Goal: Task Accomplishment & Management: Use online tool/utility

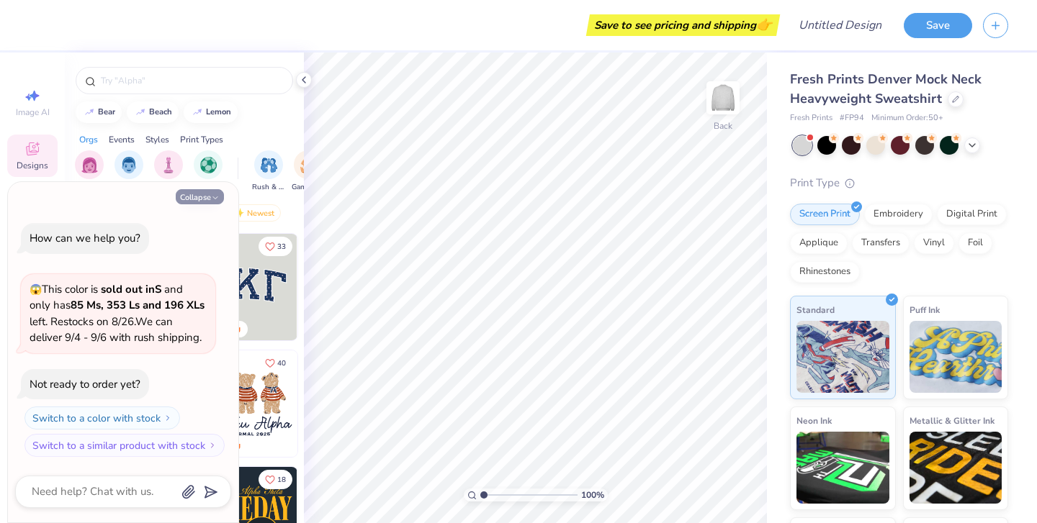
click at [211, 196] on icon "button" at bounding box center [215, 198] width 9 height 9
type textarea "x"
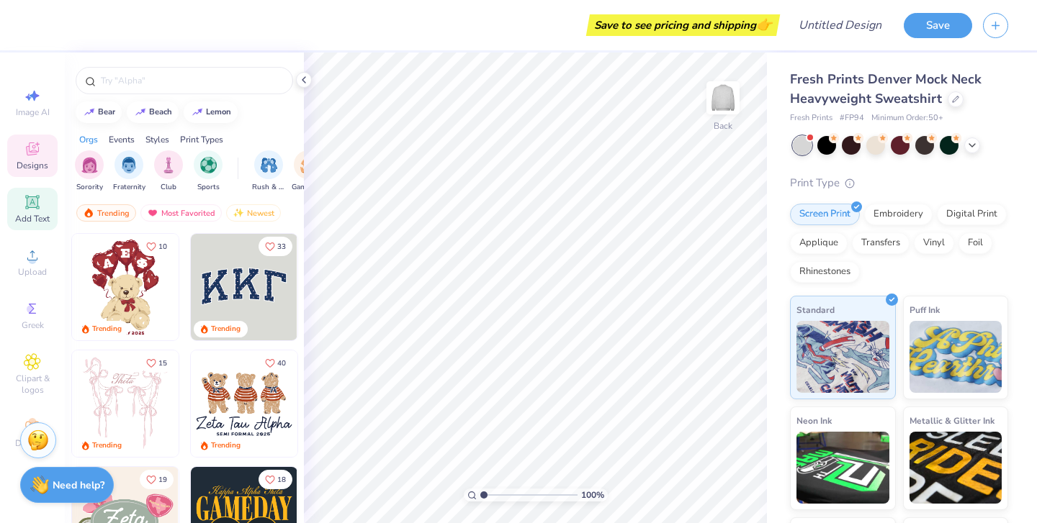
click at [32, 199] on icon at bounding box center [32, 202] width 14 height 14
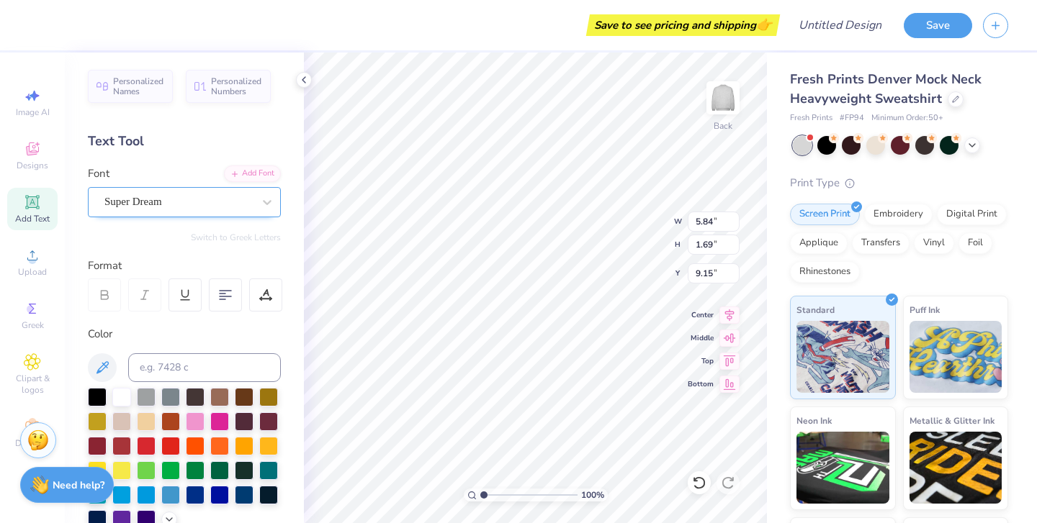
click at [201, 202] on div "Super Dream" at bounding box center [178, 202] width 151 height 22
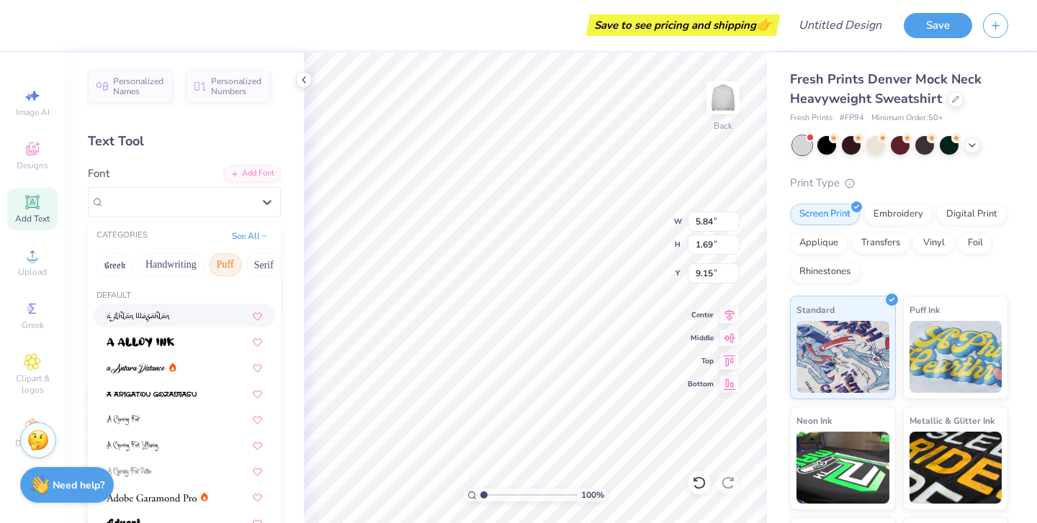
click at [233, 262] on button "Puff" at bounding box center [225, 264] width 33 height 23
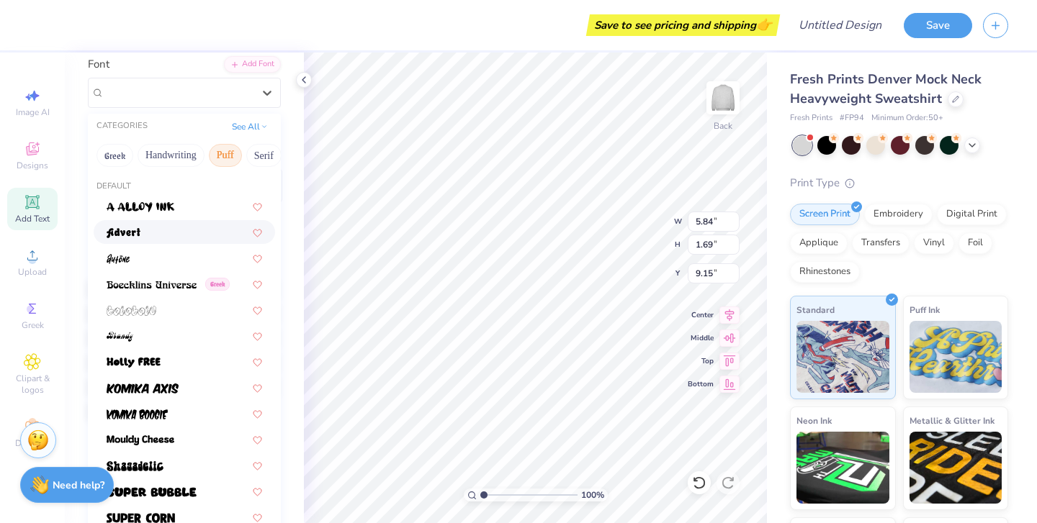
scroll to position [109, 0]
click at [232, 155] on button "Puff" at bounding box center [225, 156] width 33 height 23
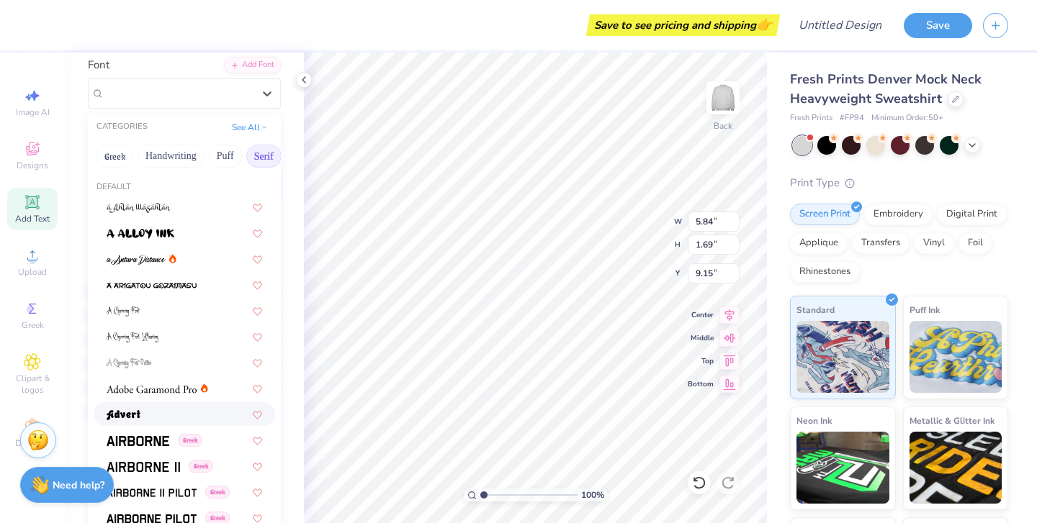
click at [258, 157] on button "Serif" at bounding box center [263, 156] width 35 height 23
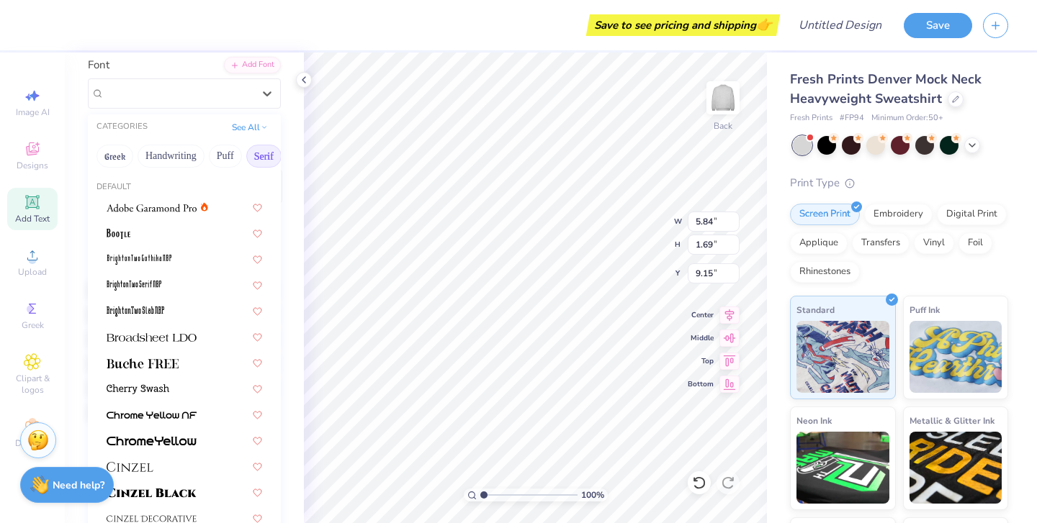
click at [263, 158] on button "Serif" at bounding box center [263, 156] width 35 height 23
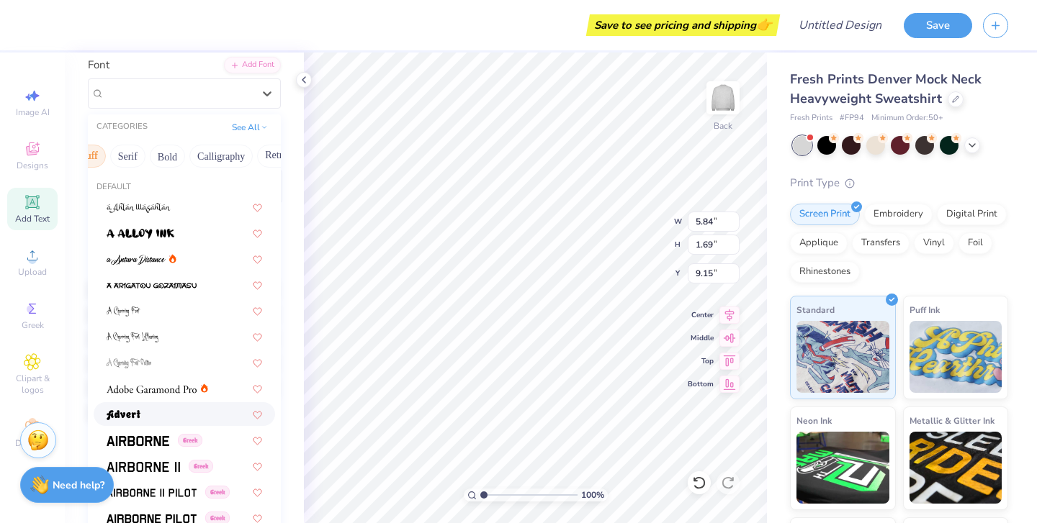
scroll to position [0, 137]
click at [155, 156] on button "Bold" at bounding box center [165, 156] width 35 height 23
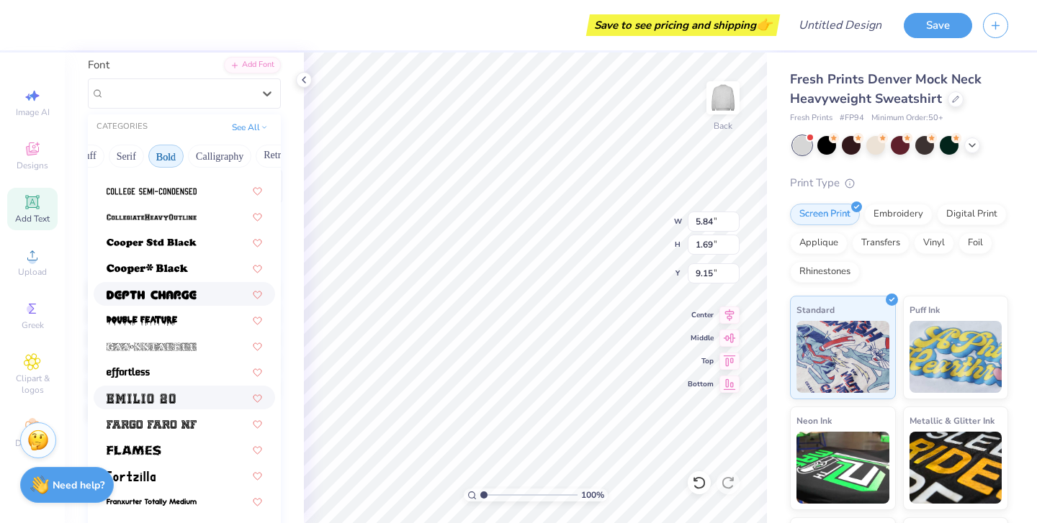
scroll to position [201, 0]
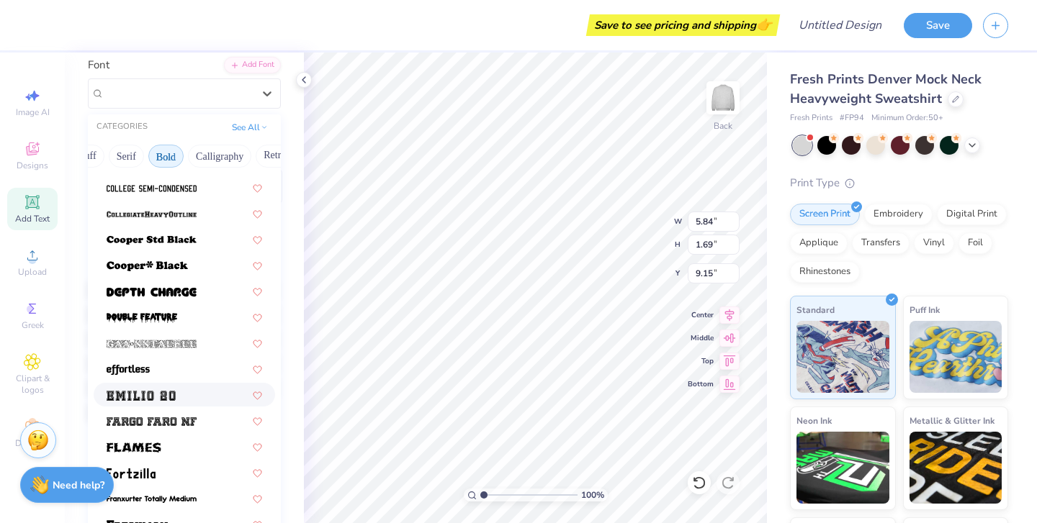
click at [194, 396] on div at bounding box center [184, 394] width 155 height 15
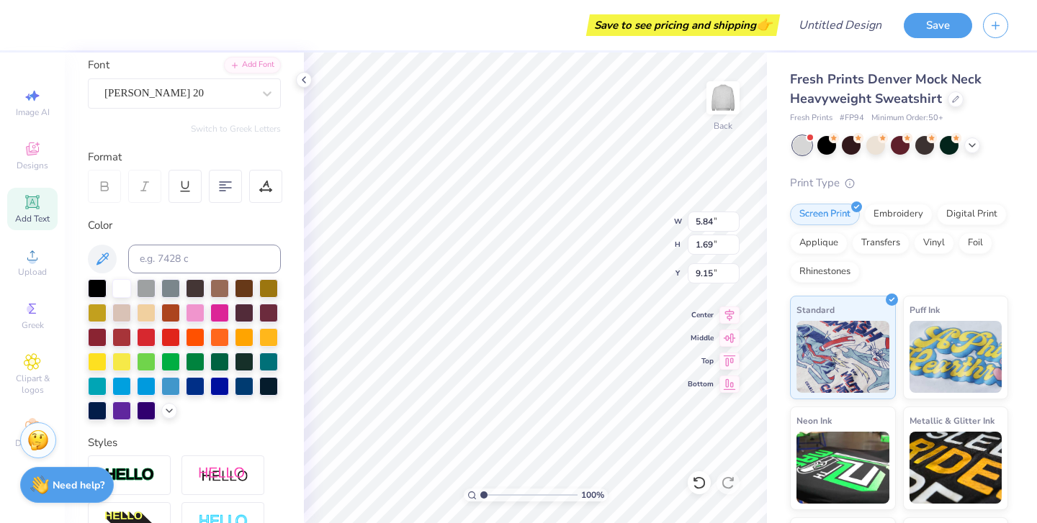
type input "7.71"
type input "2.21"
type input "8.89"
click at [251, 361] on div at bounding box center [244, 360] width 19 height 19
click at [227, 361] on div at bounding box center [219, 360] width 19 height 19
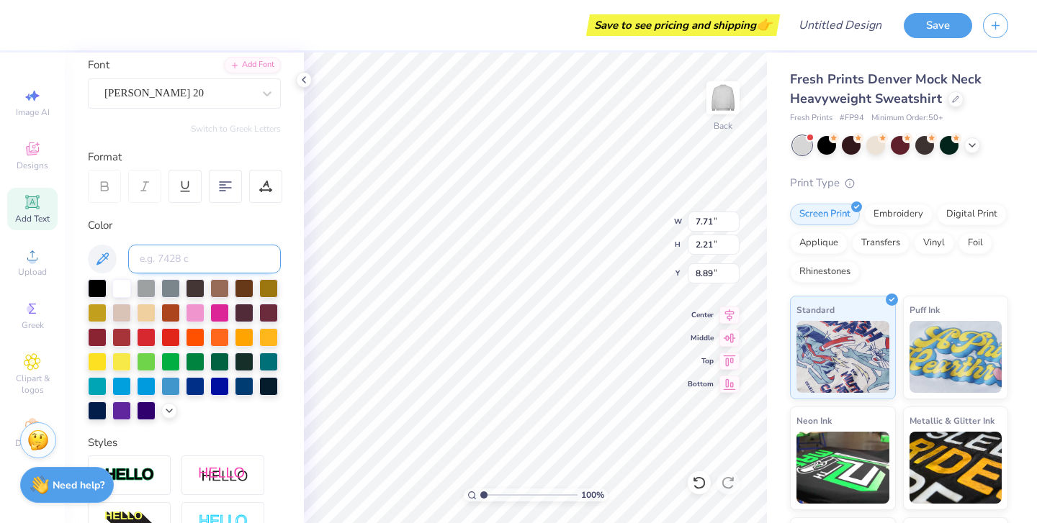
click at [184, 257] on input at bounding box center [204, 259] width 153 height 29
type textarea "T"
type textarea "Sage oak"
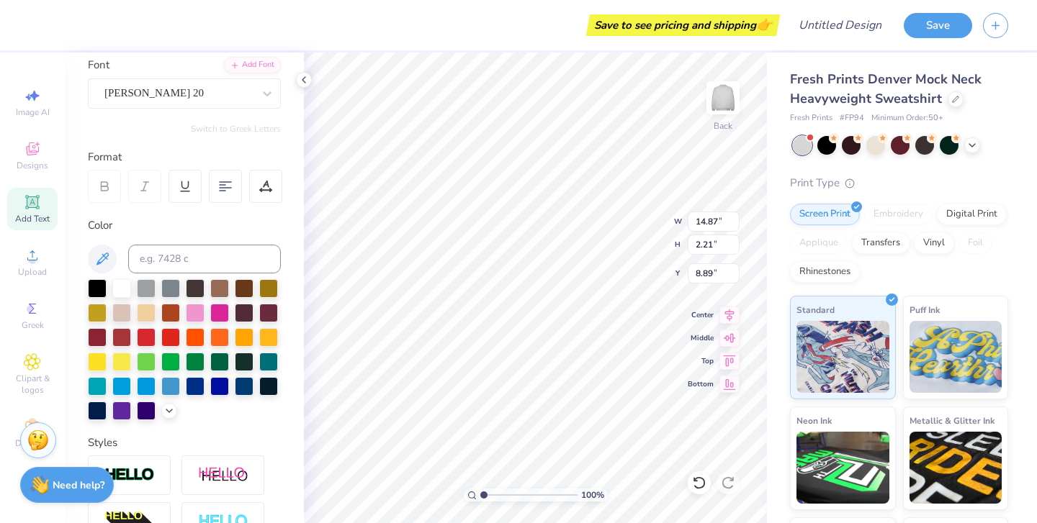
type input "3.00"
click at [216, 359] on div at bounding box center [219, 360] width 19 height 19
click at [242, 362] on div at bounding box center [244, 360] width 19 height 19
click at [226, 360] on div at bounding box center [219, 360] width 19 height 19
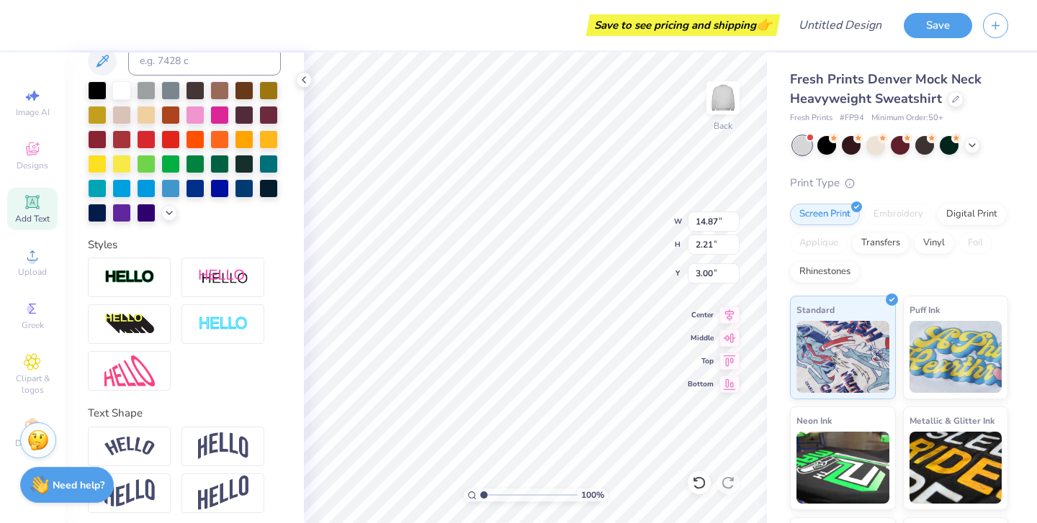
scroll to position [313, 0]
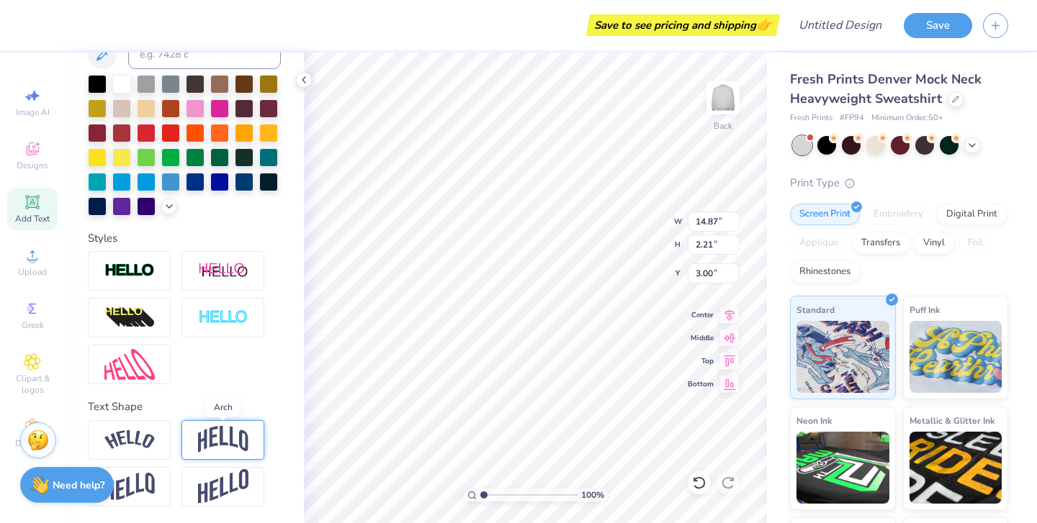
click at [243, 435] on img at bounding box center [223, 439] width 50 height 27
type input "5.29"
type input "1.46"
click at [243, 435] on img at bounding box center [223, 439] width 50 height 27
click at [898, 217] on div "Embroidery" at bounding box center [898, 215] width 68 height 22
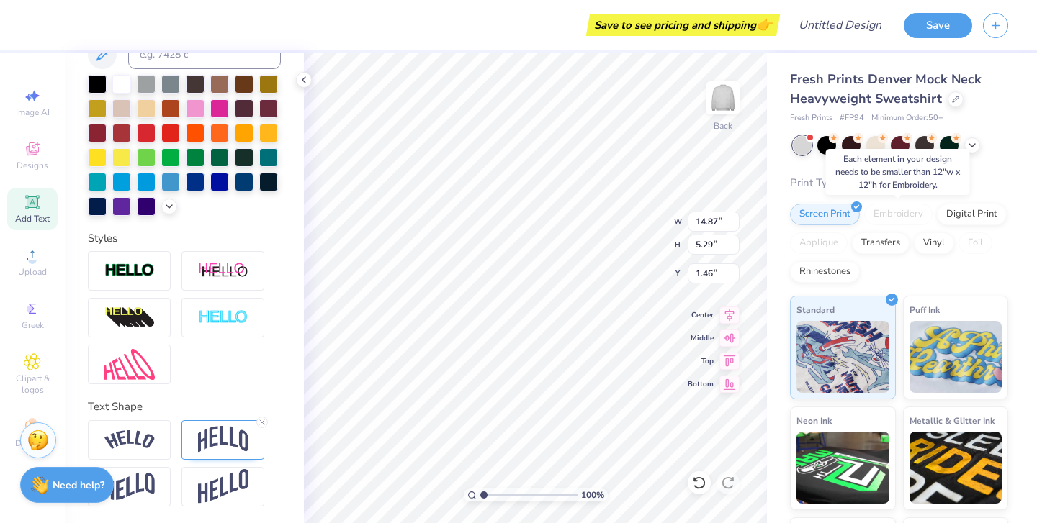
click at [898, 211] on div "Embroidery" at bounding box center [898, 215] width 68 height 22
click at [224, 446] on img at bounding box center [223, 439] width 50 height 27
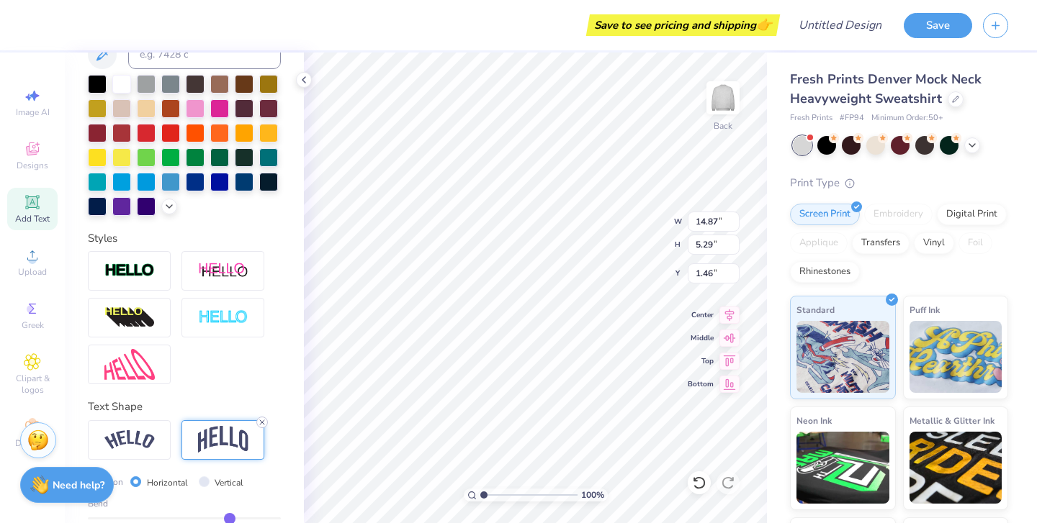
click at [263, 424] on line at bounding box center [262, 422] width 4 height 4
type input "2.21"
type input "3.00"
click at [767, 204] on div "Fresh Prints Denver Mock Neck Heavyweight Sweatshirt Fresh Prints # FP94 Minimu…" at bounding box center [902, 337] width 270 height 569
click at [887, 213] on div "Embroidery" at bounding box center [898, 215] width 68 height 22
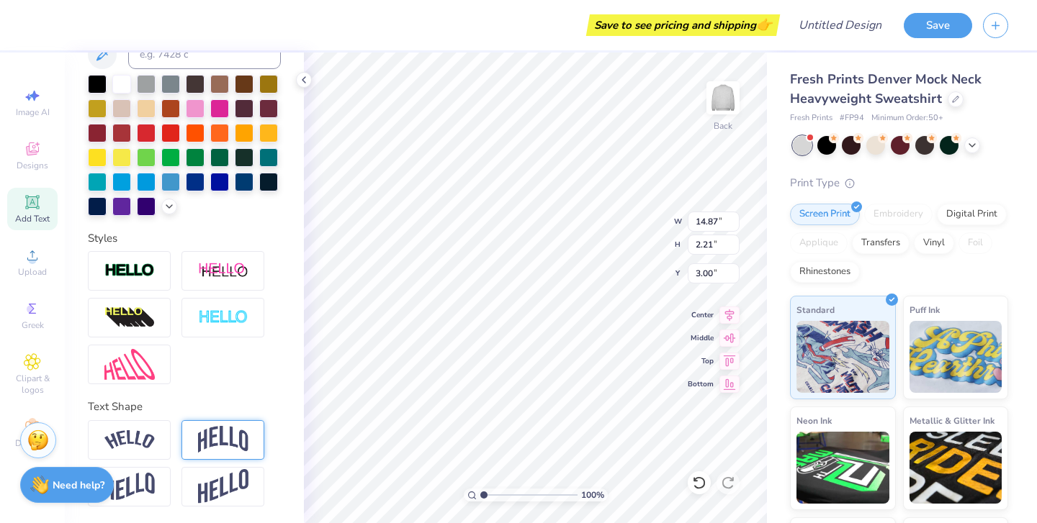
click at [876, 188] on div "Print Type" at bounding box center [899, 183] width 218 height 17
click at [906, 272] on div "Screen Print Embroidery Digital Print Applique Transfers Vinyl Foil Rhinestones" at bounding box center [899, 243] width 218 height 79
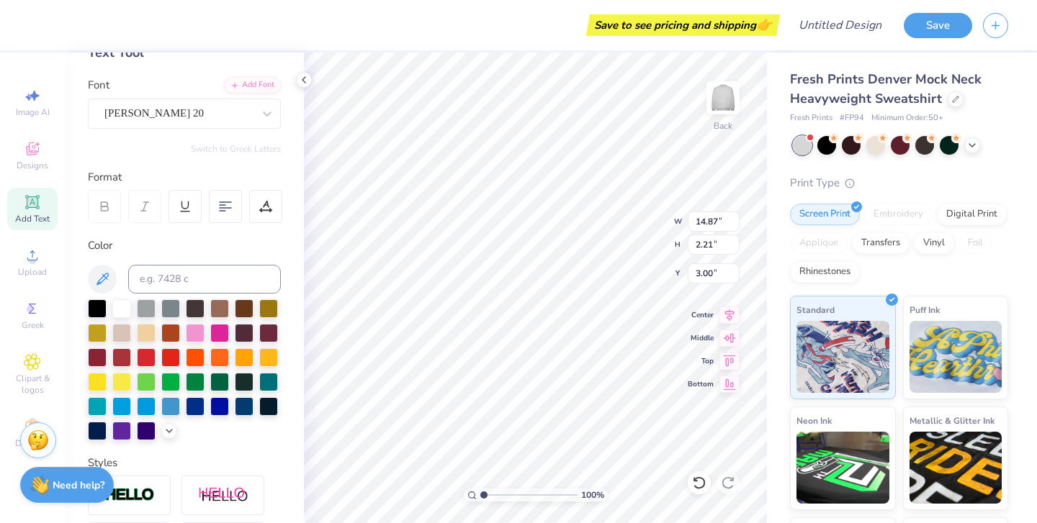
scroll to position [67, 0]
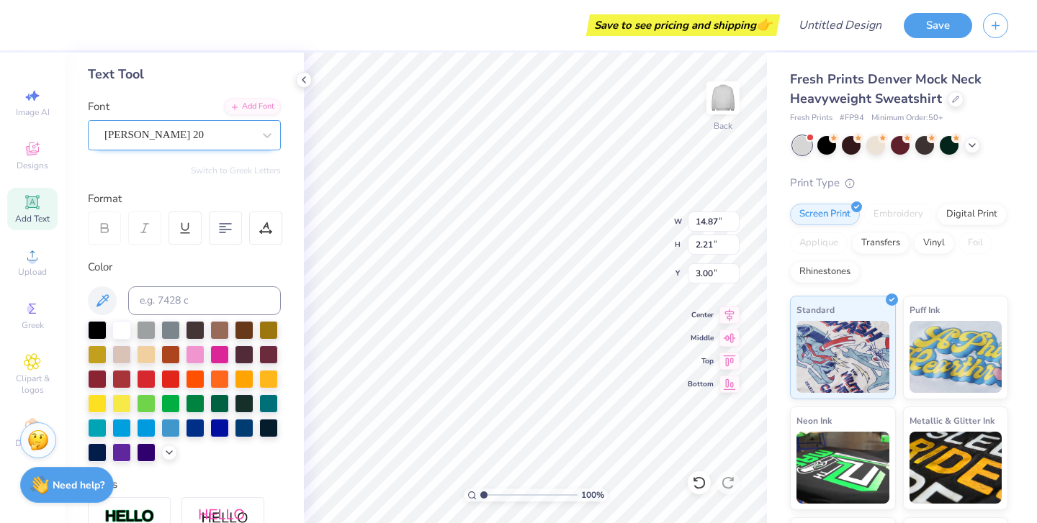
click at [173, 140] on div "[PERSON_NAME] 20" at bounding box center [178, 135] width 151 height 22
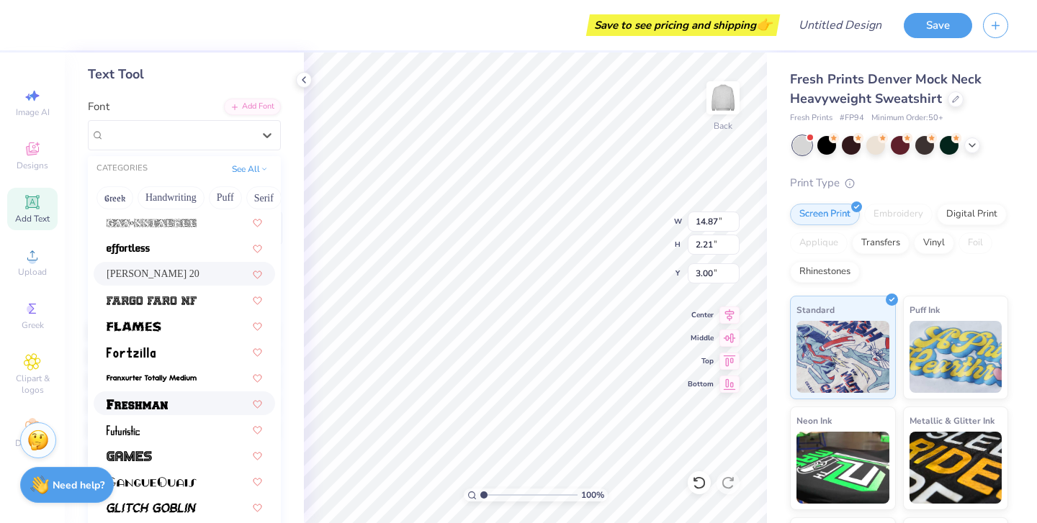
scroll to position [366, 0]
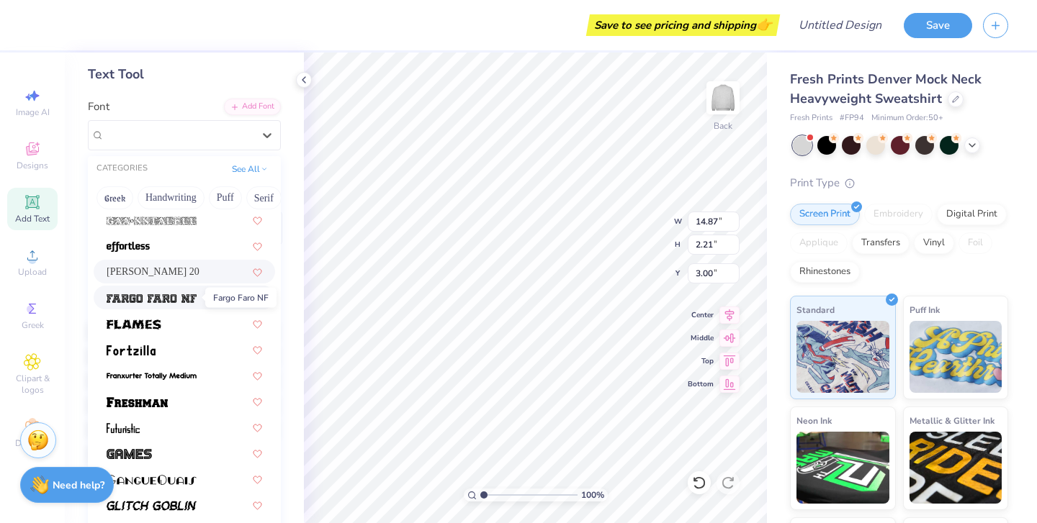
click at [187, 297] on img at bounding box center [152, 299] width 90 height 10
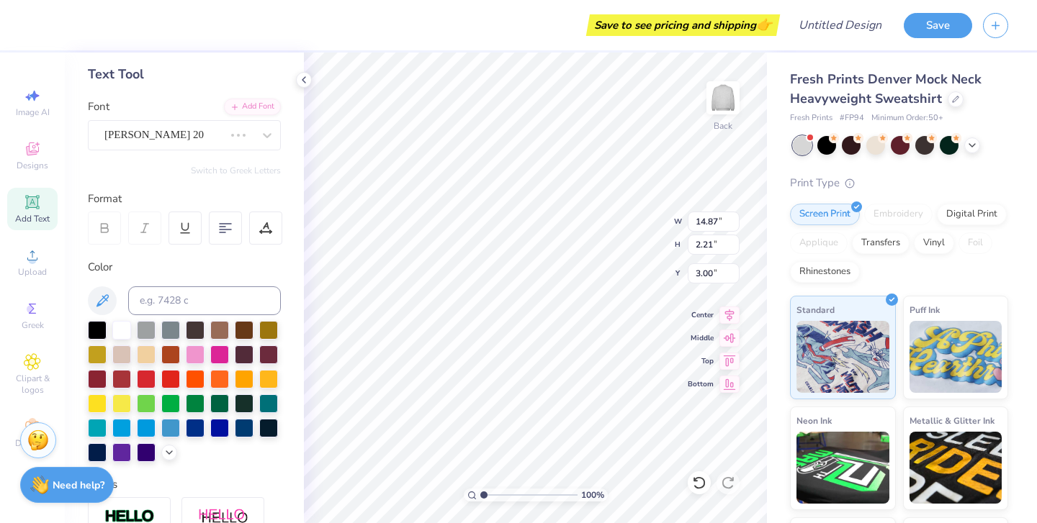
type input "12.64"
type input "1.84"
type input "3.19"
click at [210, 140] on div "Fargo Faro NF" at bounding box center [178, 135] width 151 height 22
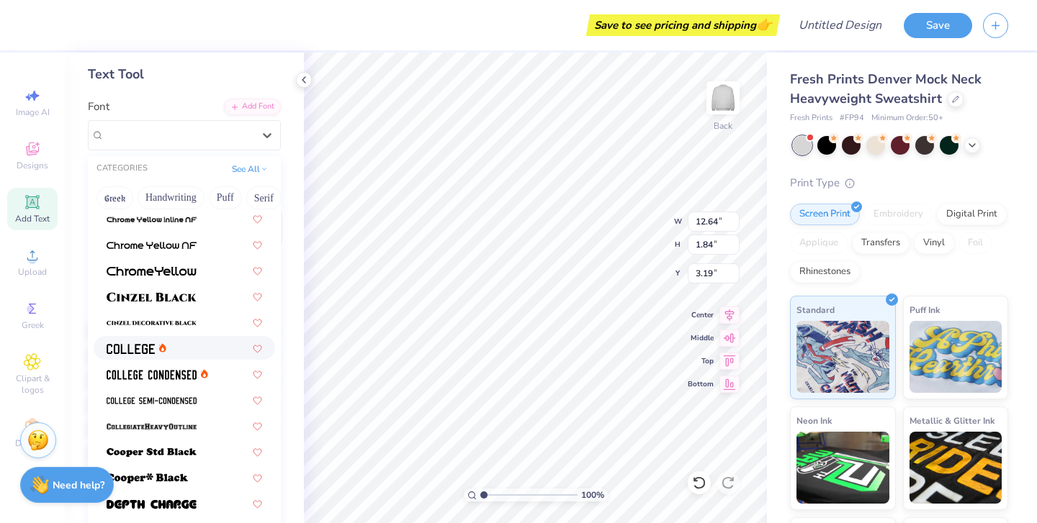
scroll to position [42, 0]
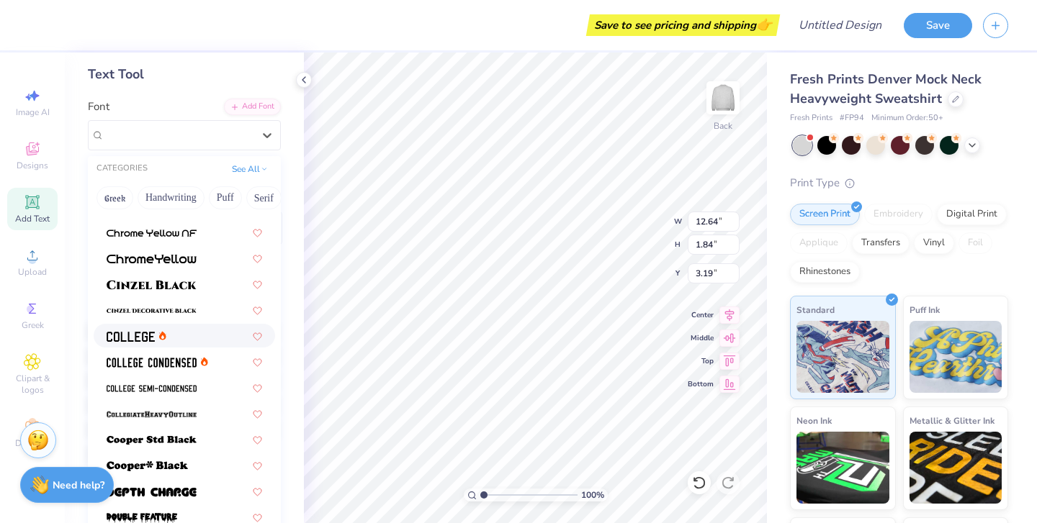
click at [191, 337] on div at bounding box center [184, 335] width 155 height 15
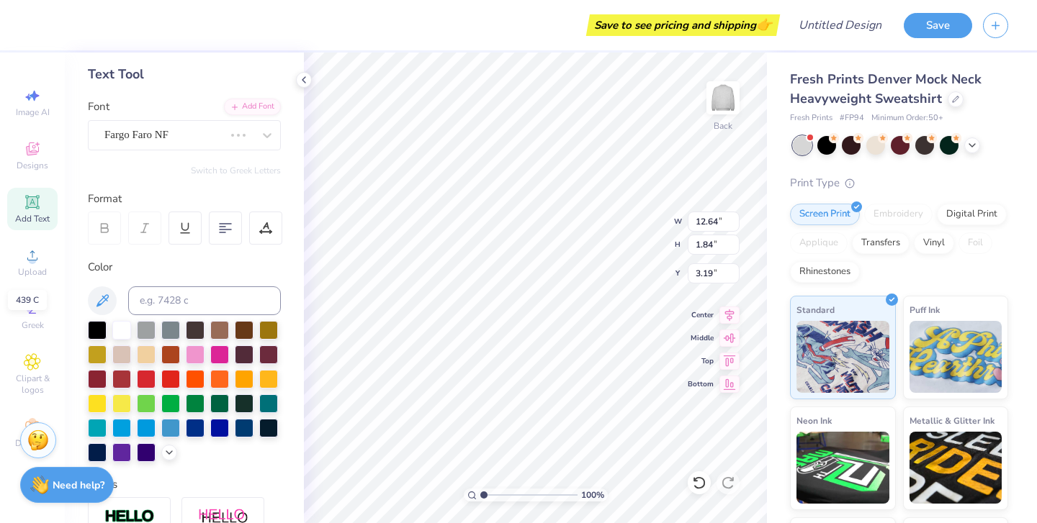
type input "9.43"
type input "1.65"
type input "3.28"
click at [210, 131] on div "College" at bounding box center [178, 135] width 151 height 22
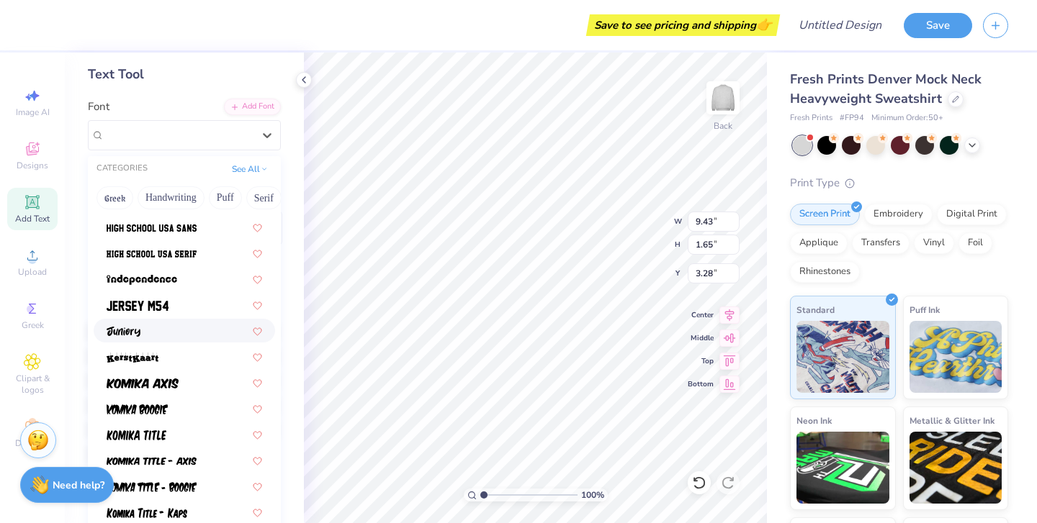
scroll to position [757, 0]
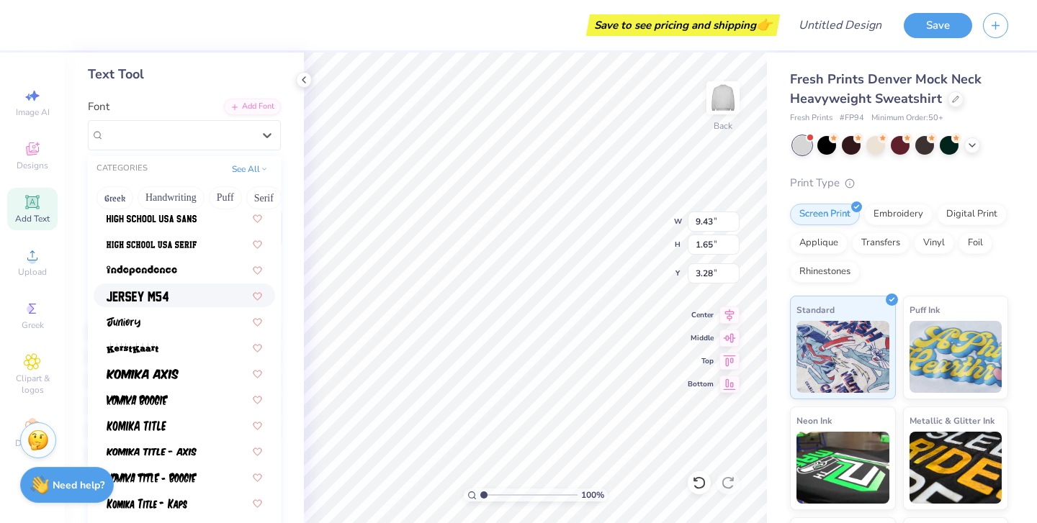
click at [194, 296] on div at bounding box center [184, 295] width 155 height 15
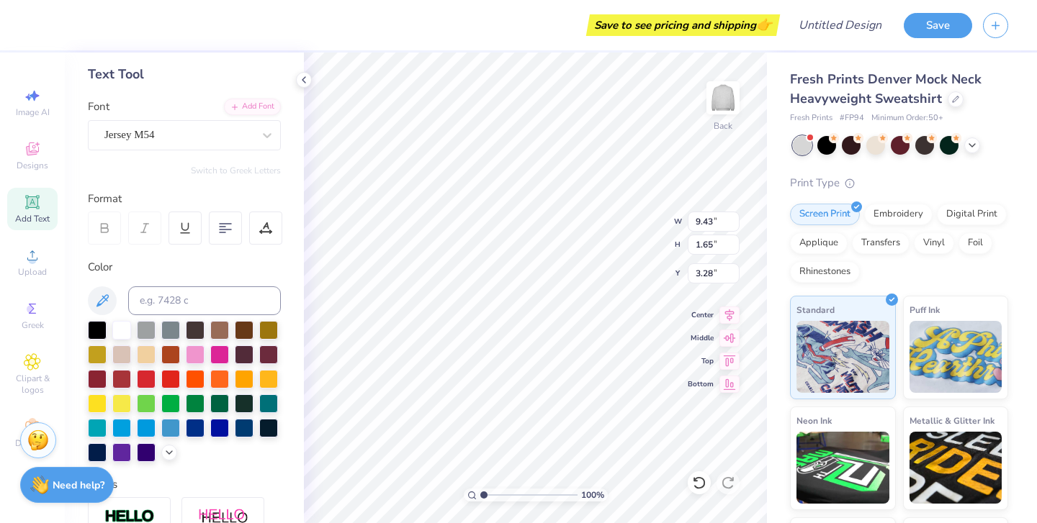
type input "9.17"
type input "1.85"
type input "3.18"
click at [194, 135] on div "Jersey M54" at bounding box center [178, 135] width 151 height 22
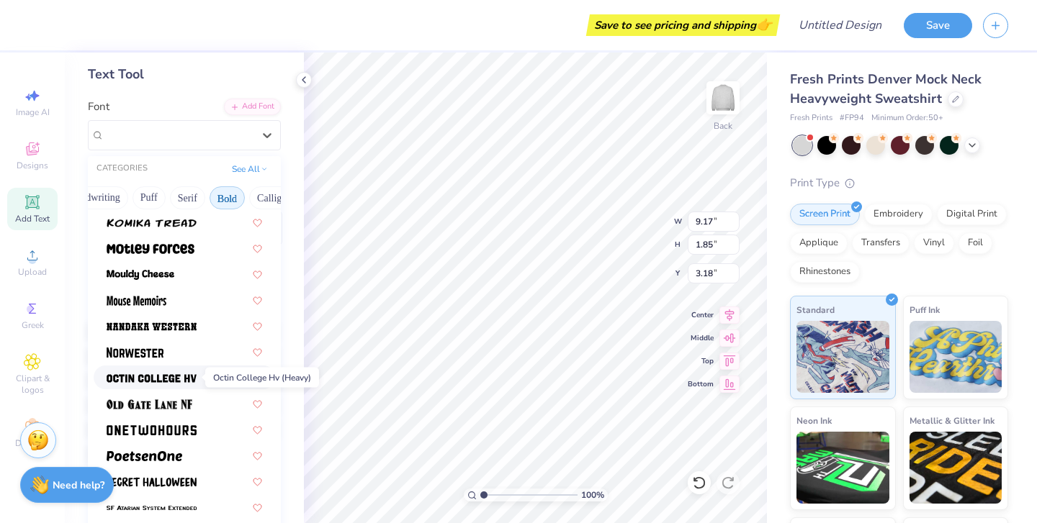
scroll to position [1201, 0]
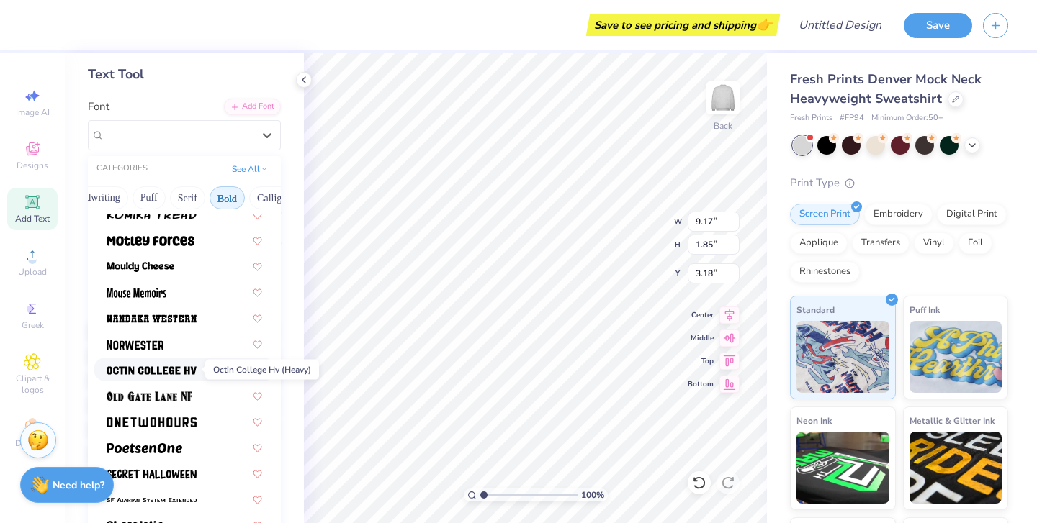
click at [168, 366] on img at bounding box center [152, 371] width 90 height 10
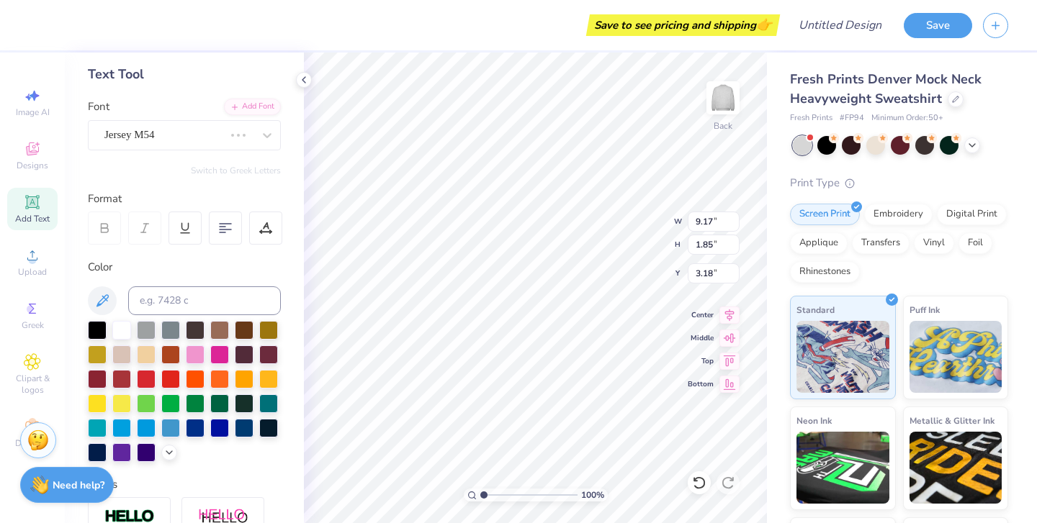
type input "10.02"
type input "1.69"
type input "3.26"
click at [211, 127] on div "Octin College Hv (Heavy)" at bounding box center [178, 135] width 151 height 22
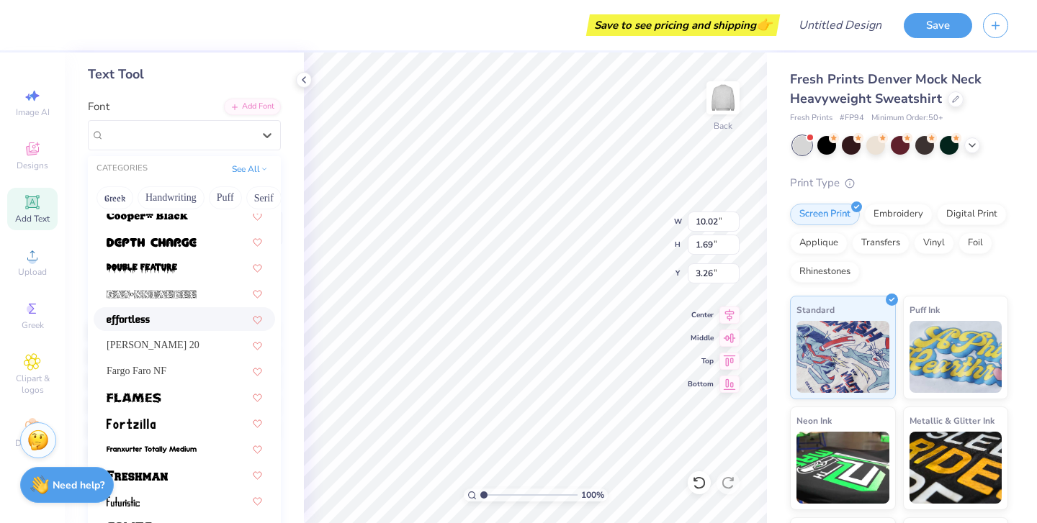
scroll to position [297, 0]
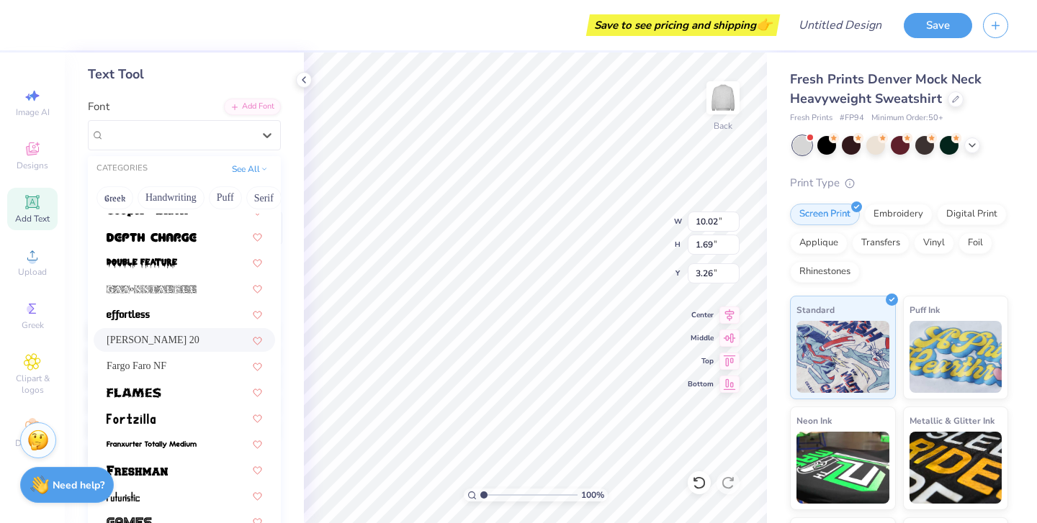
click at [163, 344] on span "[PERSON_NAME] 20" at bounding box center [153, 340] width 93 height 15
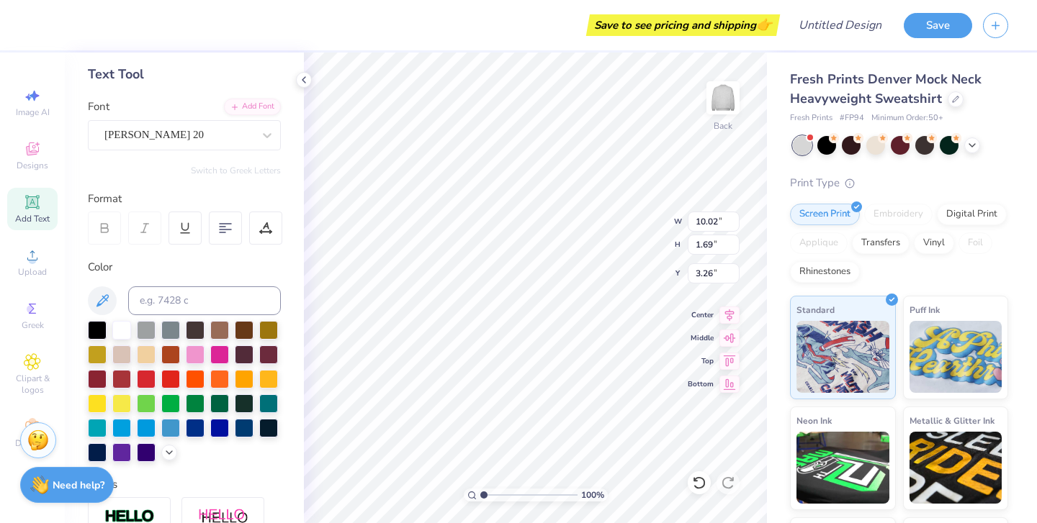
type input "14.87"
type input "2.21"
type input "3.00"
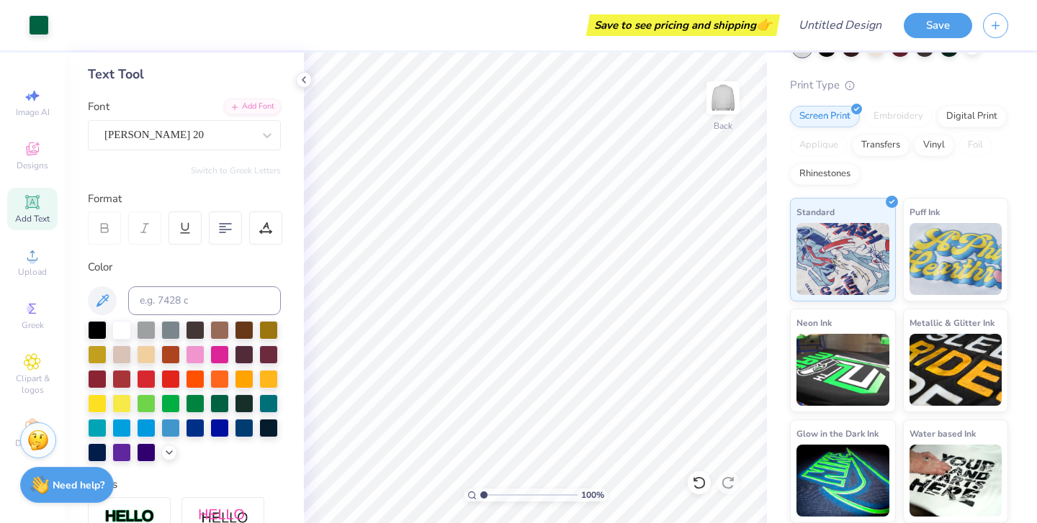
scroll to position [313, 0]
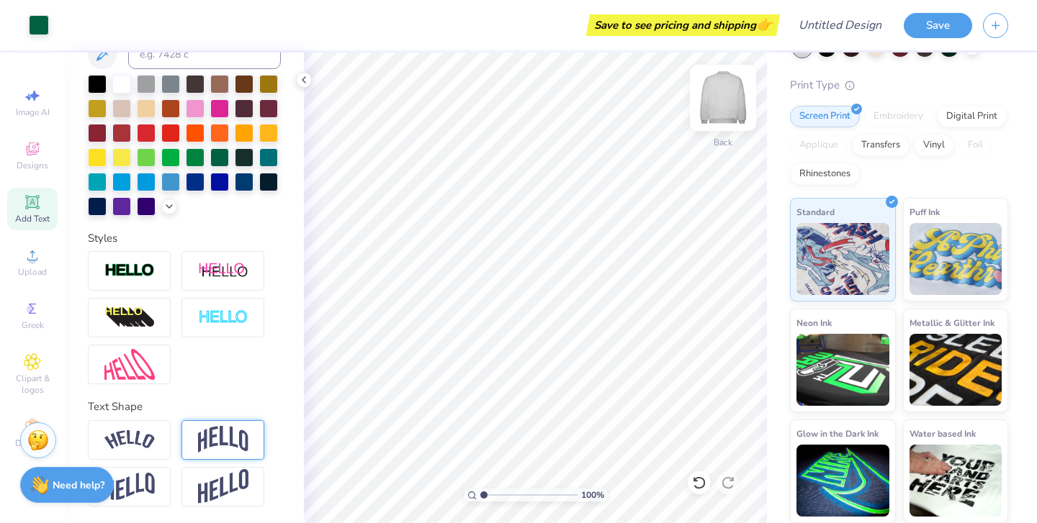
click at [720, 99] on img at bounding box center [723, 98] width 58 height 58
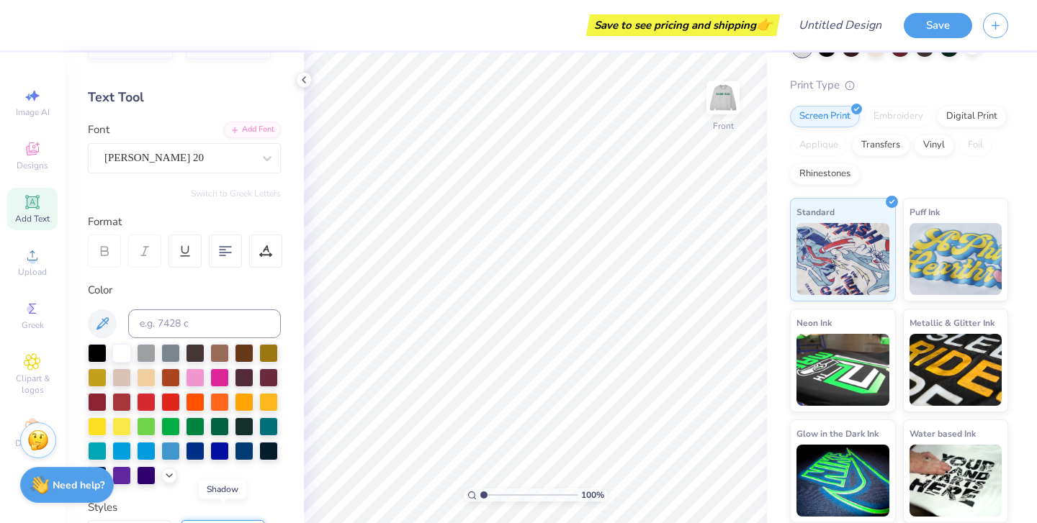
scroll to position [0, 0]
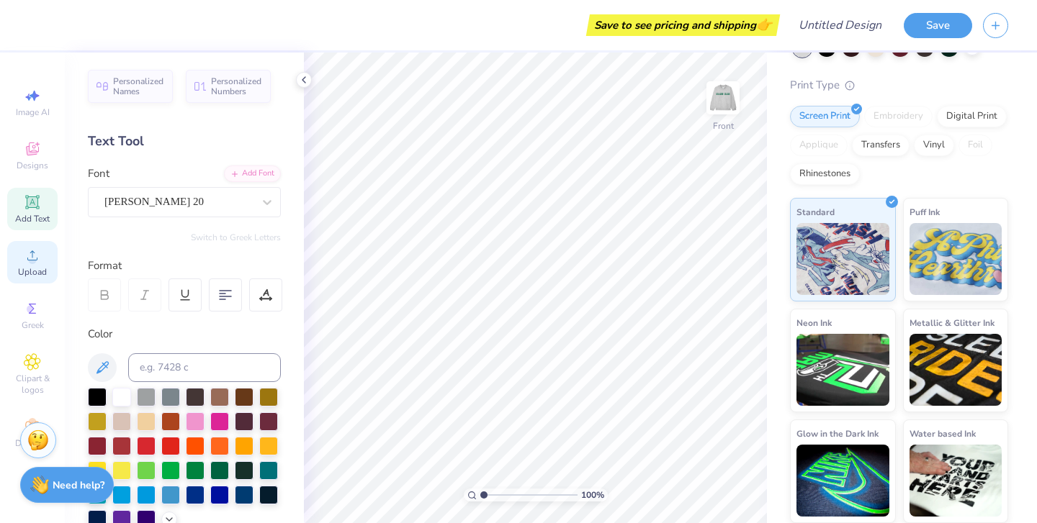
click at [31, 264] on div "Upload" at bounding box center [32, 262] width 50 height 42
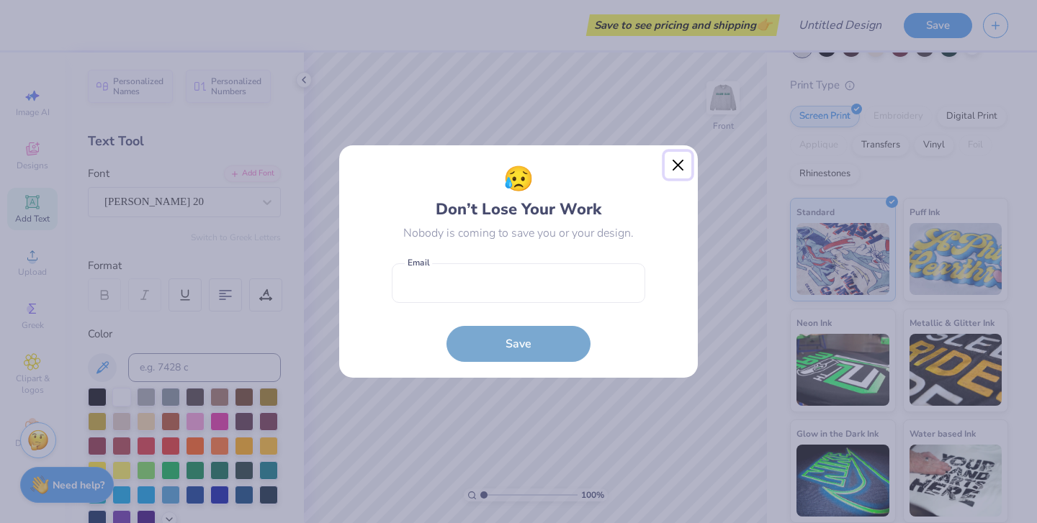
click at [682, 165] on button "Close" at bounding box center [677, 165] width 27 height 27
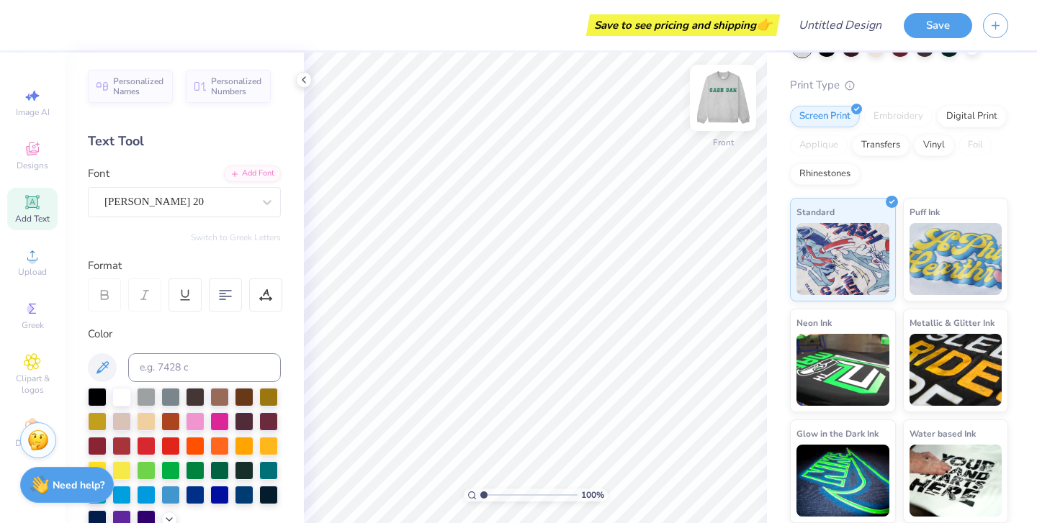
click at [736, 94] on img at bounding box center [723, 98] width 58 height 58
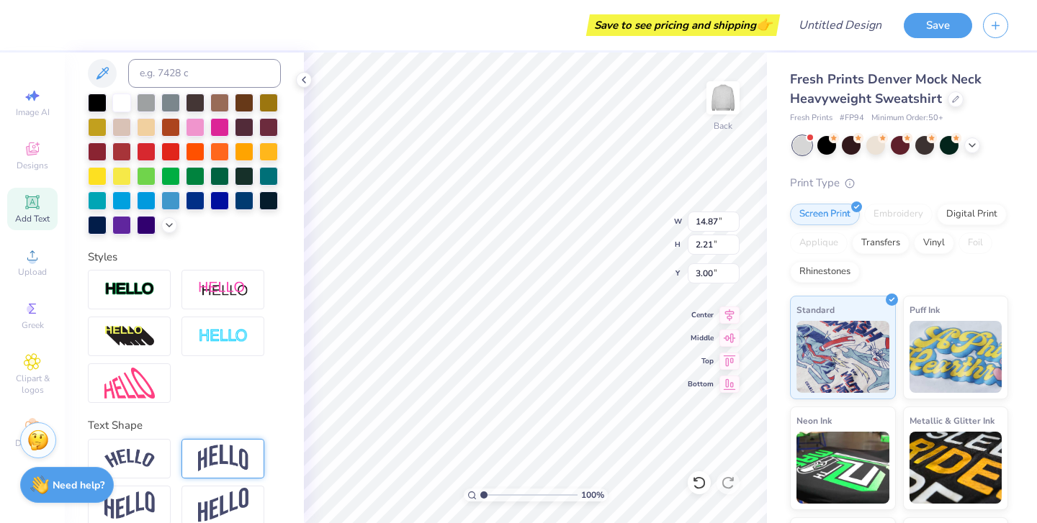
scroll to position [313, 0]
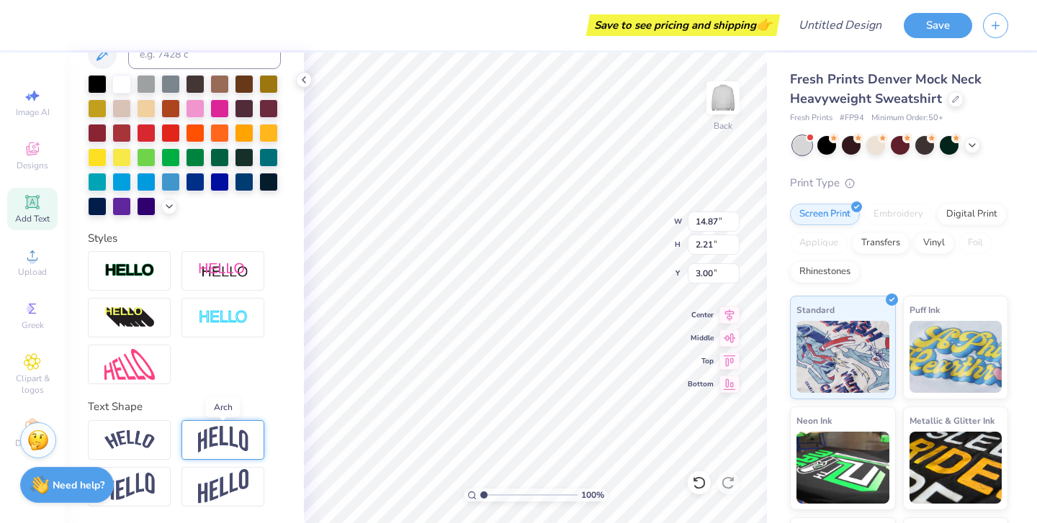
click at [222, 434] on img at bounding box center [223, 439] width 50 height 27
type input "5.29"
type input "1.46"
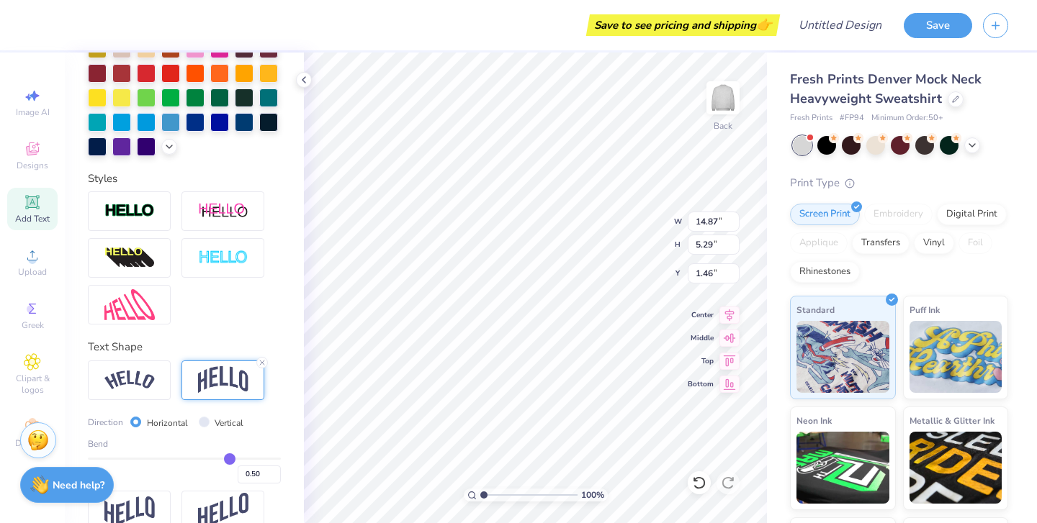
scroll to position [397, 0]
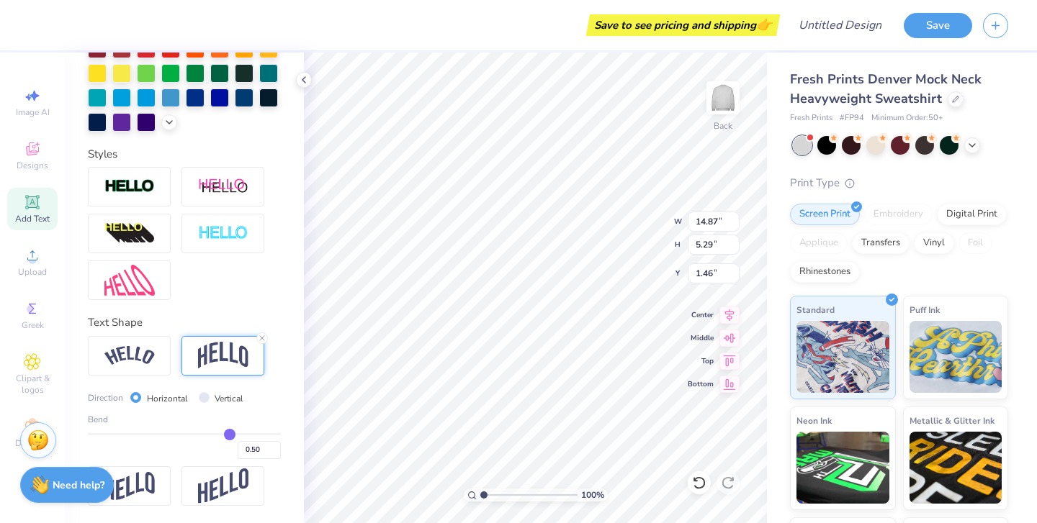
type input "0.49"
type input "0.46"
type input "0.43"
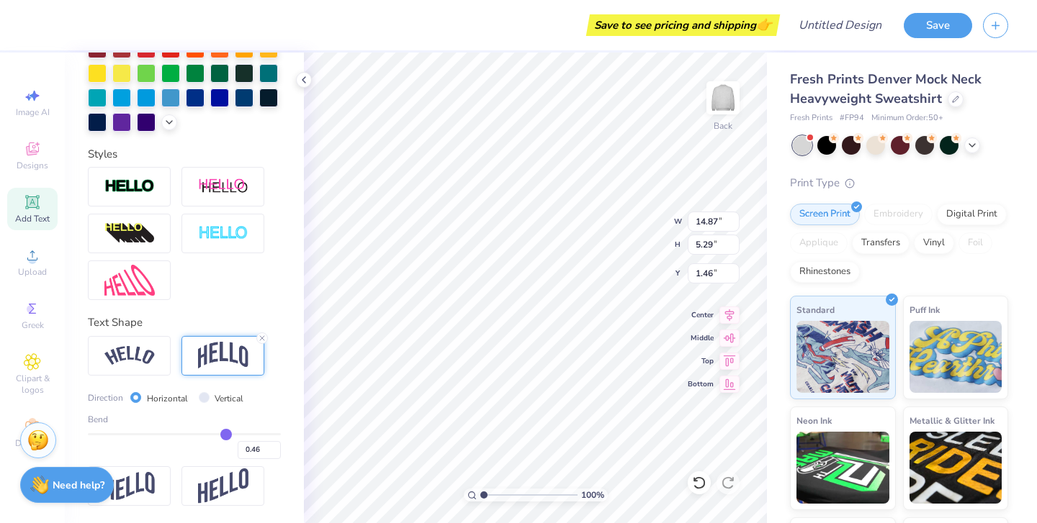
type input "0.43"
type input "0.39"
type input "0.36"
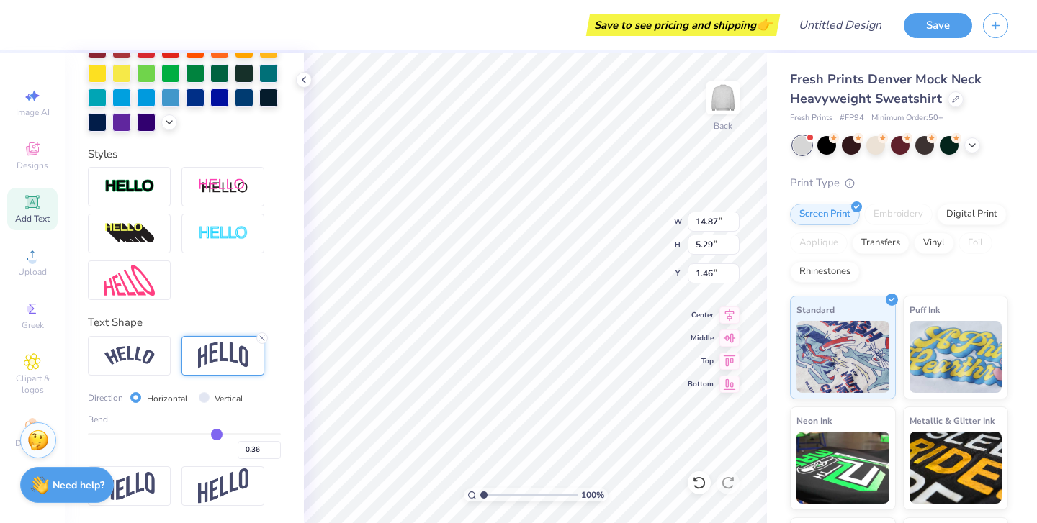
type input "0.33"
type input "0.31"
type input "0.27"
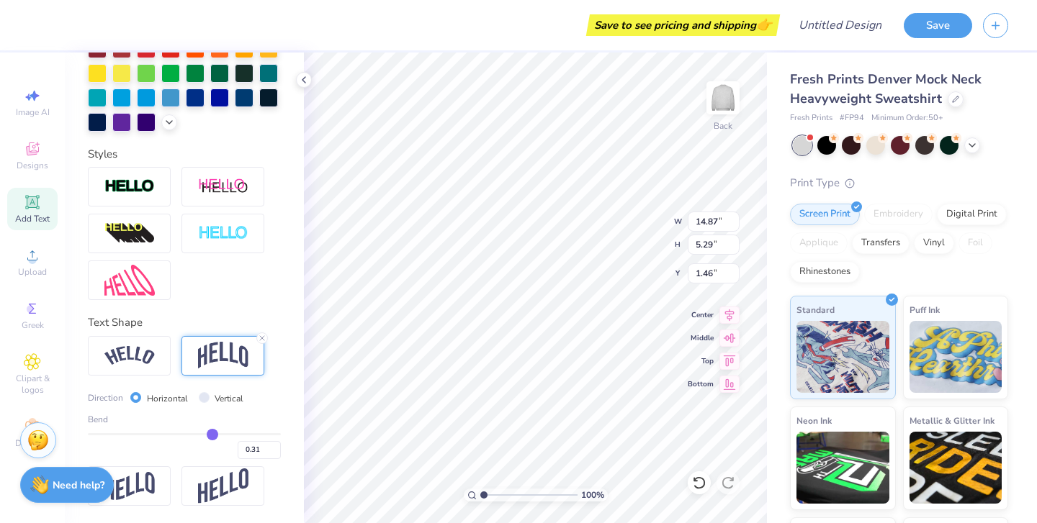
type input "0.27"
type input "0.26"
type input "0.23"
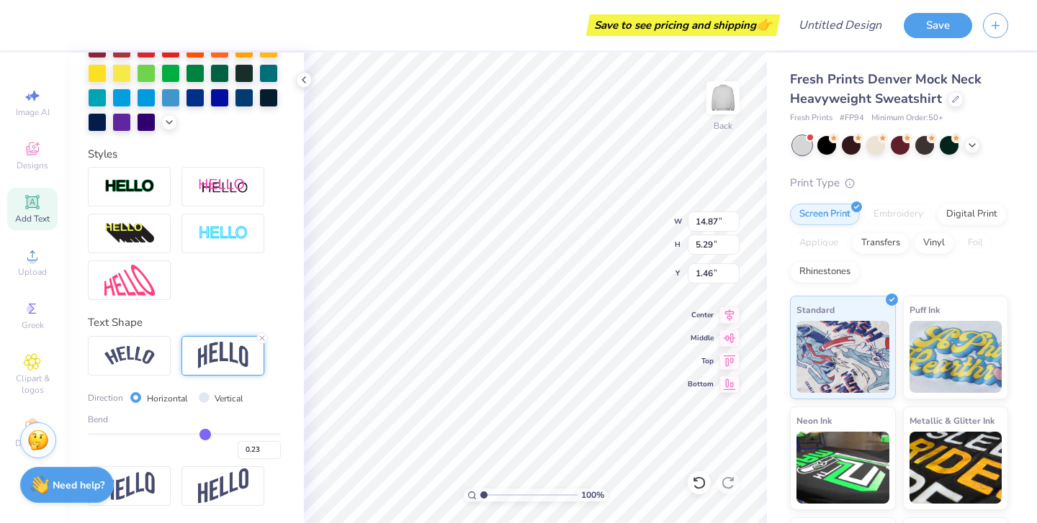
type input "0.22"
type input "0.19"
type input "0.17"
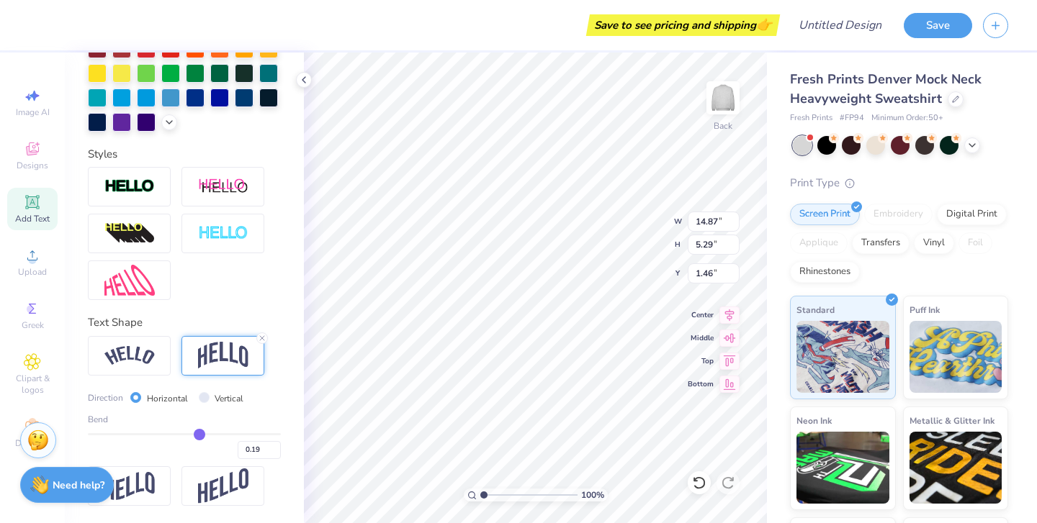
type input "0.17"
type input "0.15"
type input "0.13"
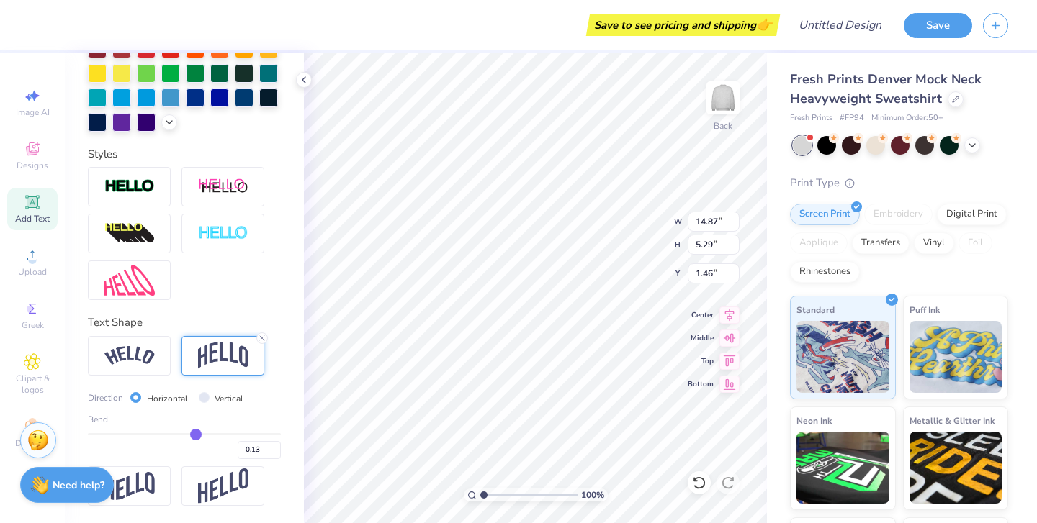
type input "0.11"
type input "0.09"
type input "0.07"
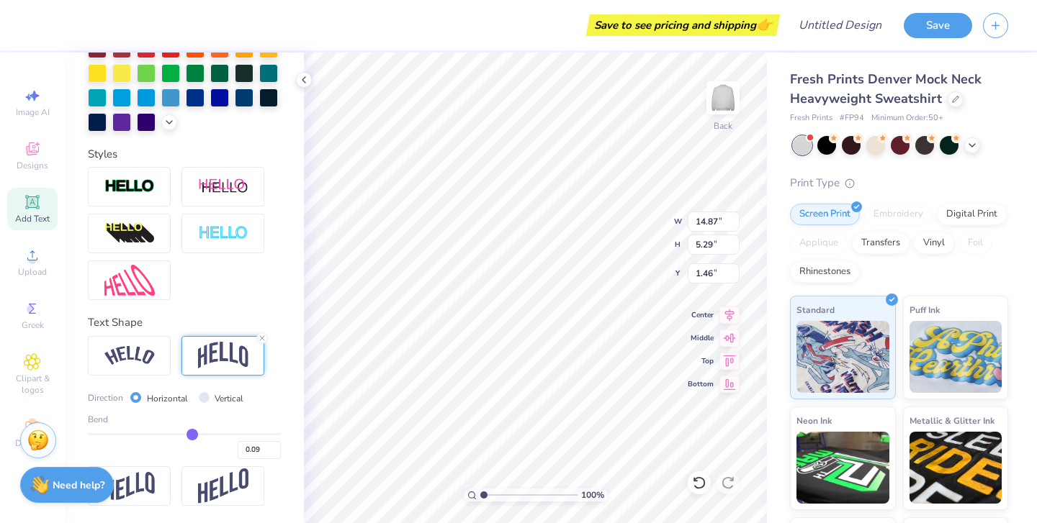
type input "0.07"
type input "0.05"
type input "0.03"
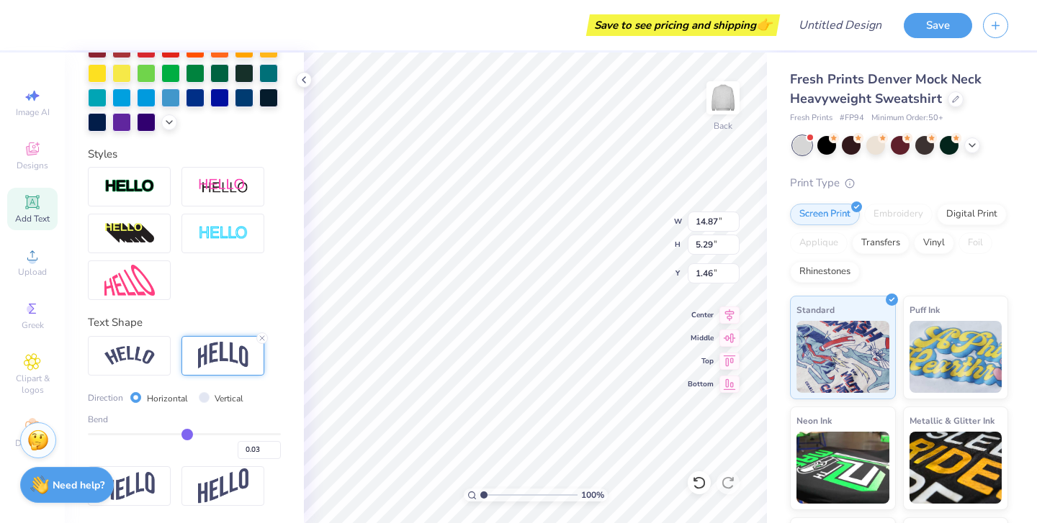
type input "0.02"
type input "0.01"
type input "-0.01"
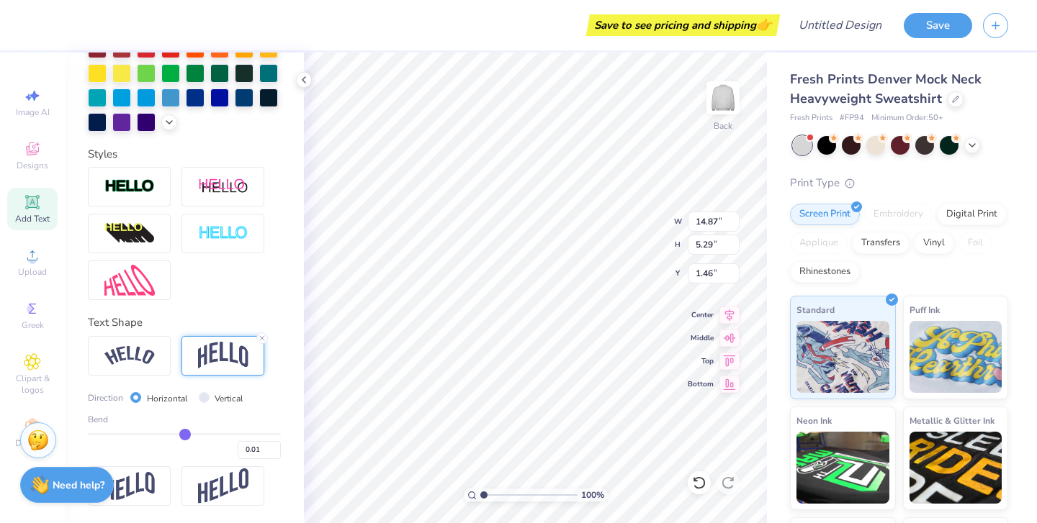
type input "-0.01"
type input "-0.02"
type input "-0.03"
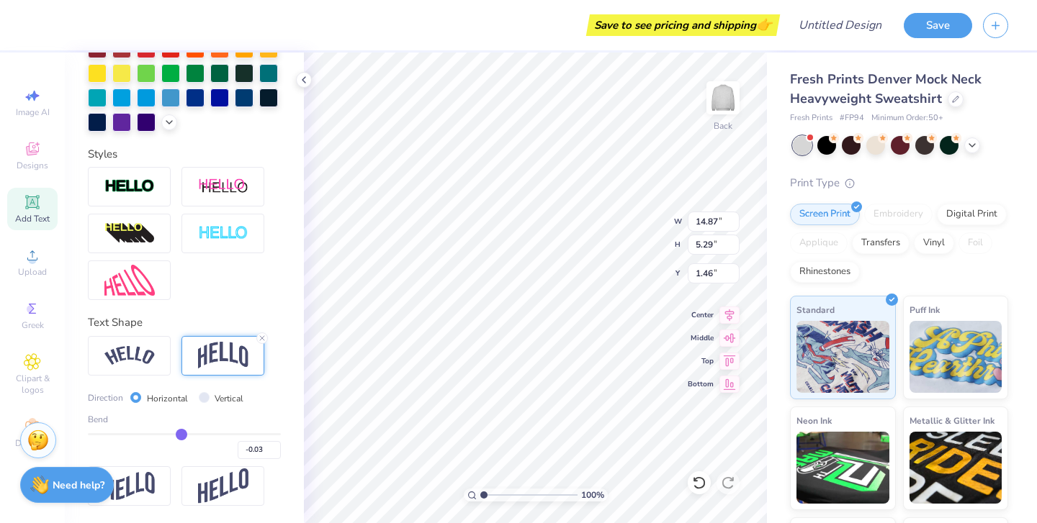
type input "-0.04"
type input "-0.05"
type input "-0.06"
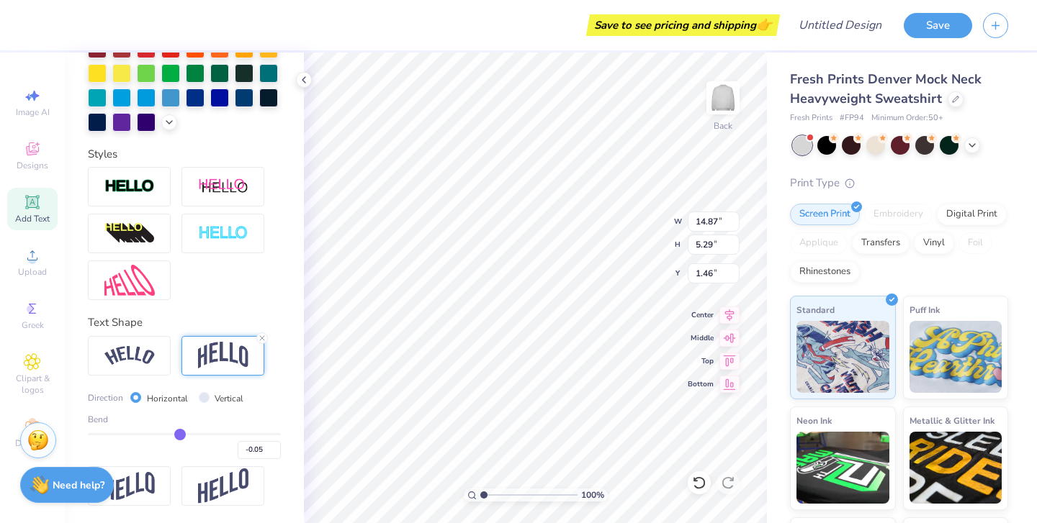
type input "-0.06"
type input "-0.07"
type input "-0.08"
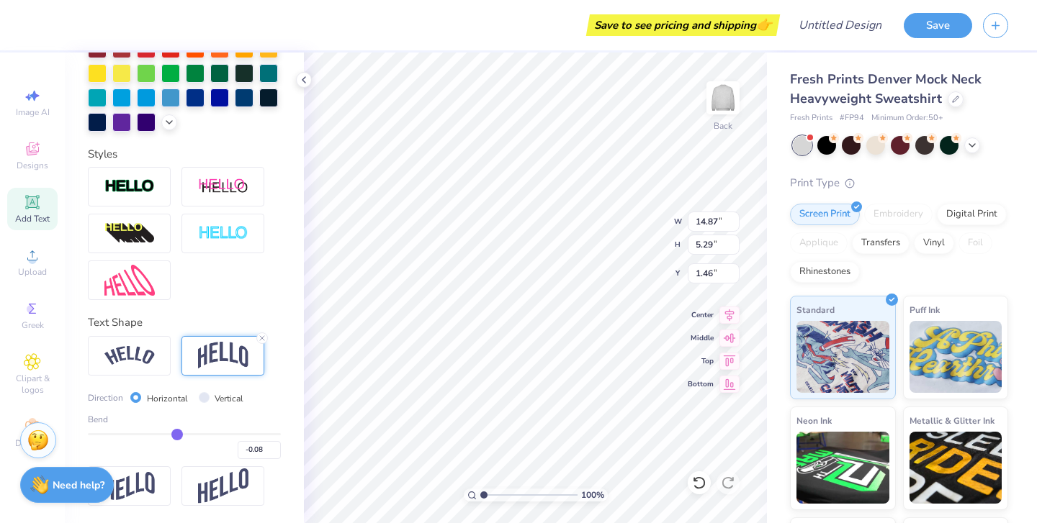
type input "-0.09"
type input "-0.1"
type input "-0.10"
type input "-0.11"
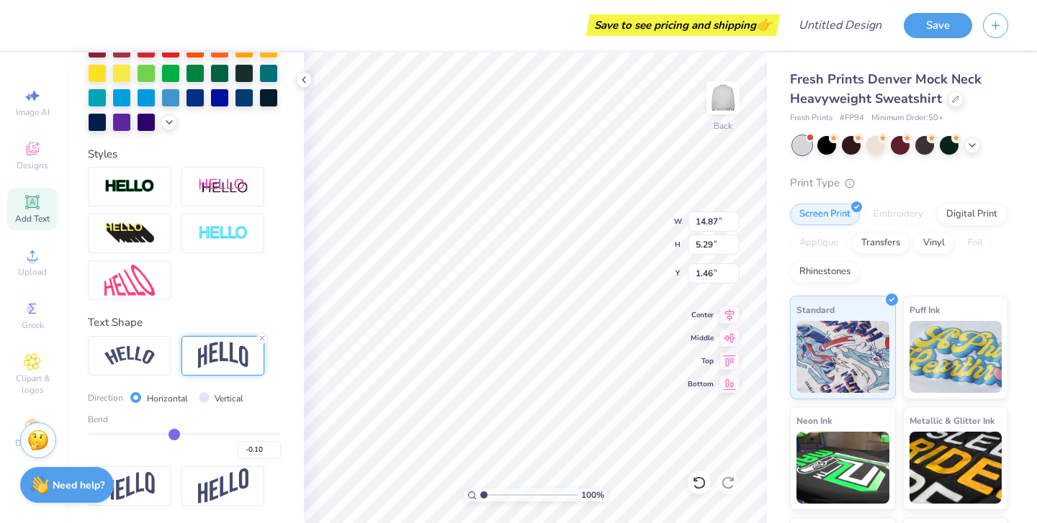
type input "-0.11"
type input "-0.12"
type input "-0.13"
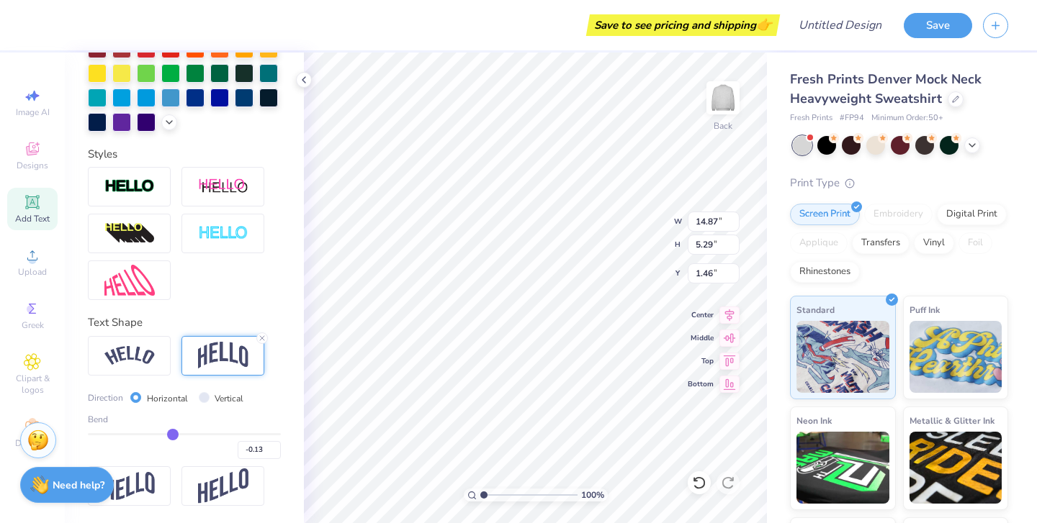
type input "-0.14"
type input "-0.15"
type input "-0.16"
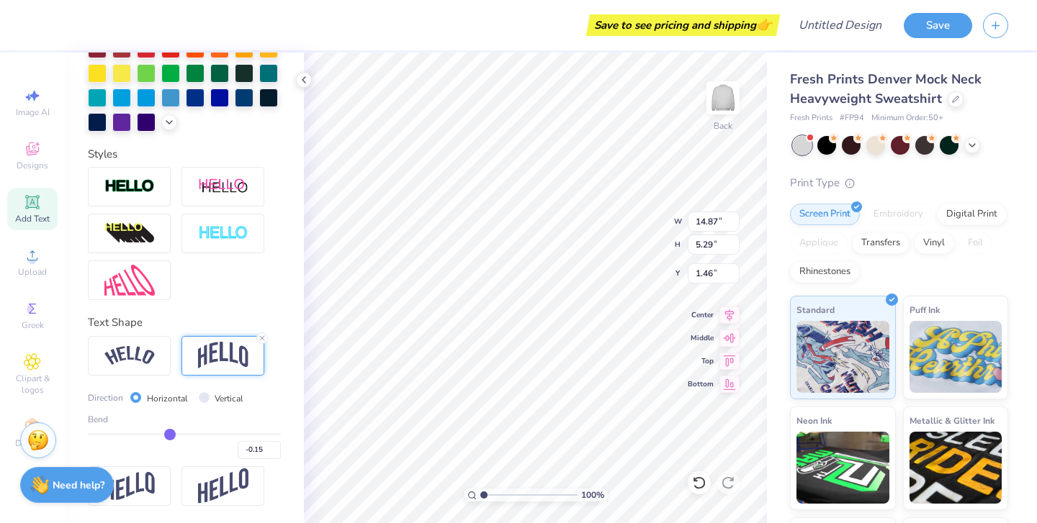
type input "-0.16"
type input "-0.17"
type input "-0.18"
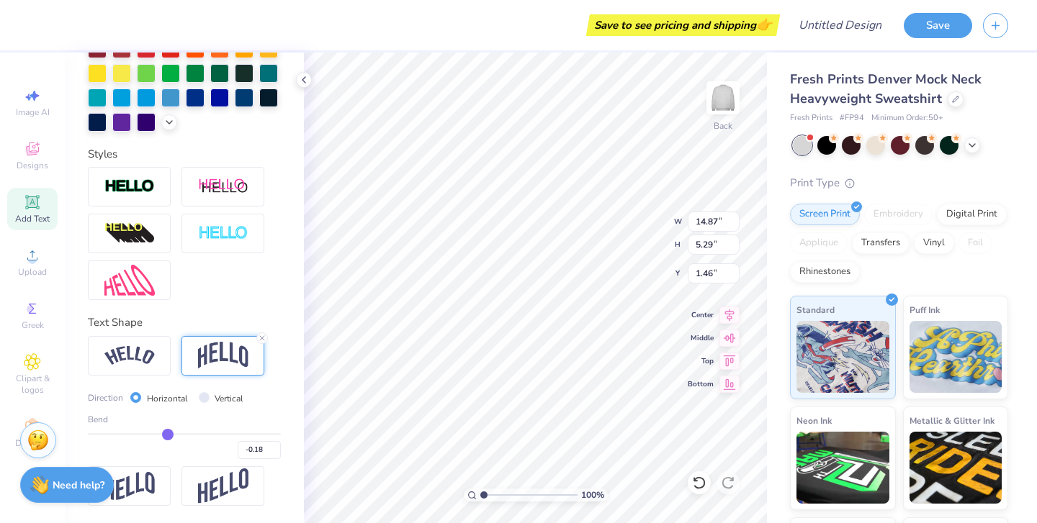
type input "-0.2"
type input "-0.20"
type input "-0.21"
type input "-0.22"
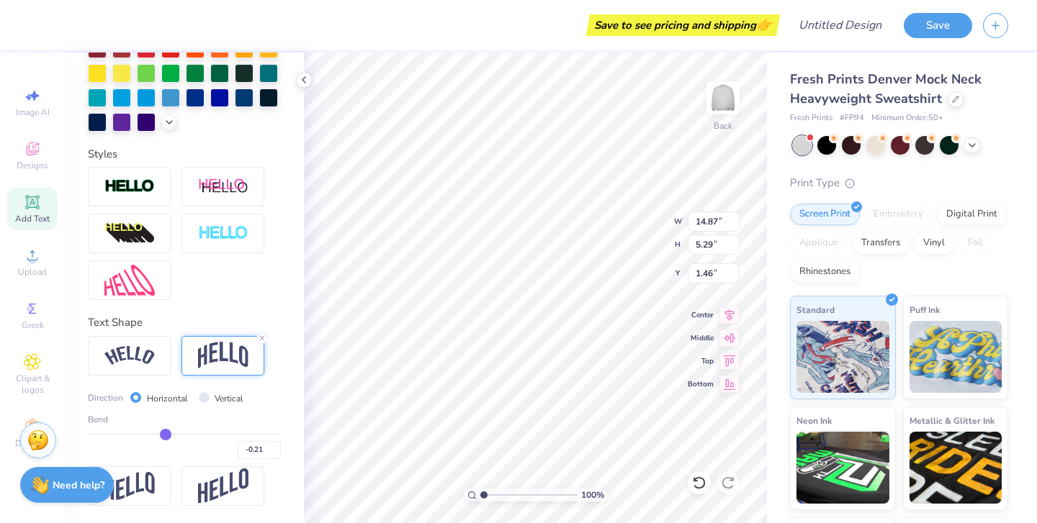
type input "-0.22"
type input "-0.23"
type input "-0.24"
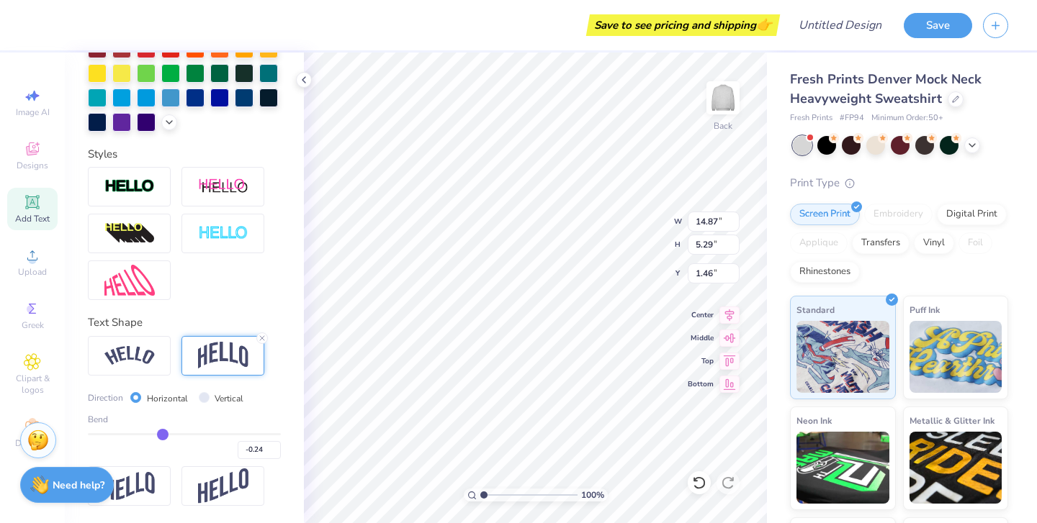
type input "-0.25"
type input "-0.26"
drag, startPoint x: 229, startPoint y: 435, endPoint x: 160, endPoint y: 434, distance: 69.1
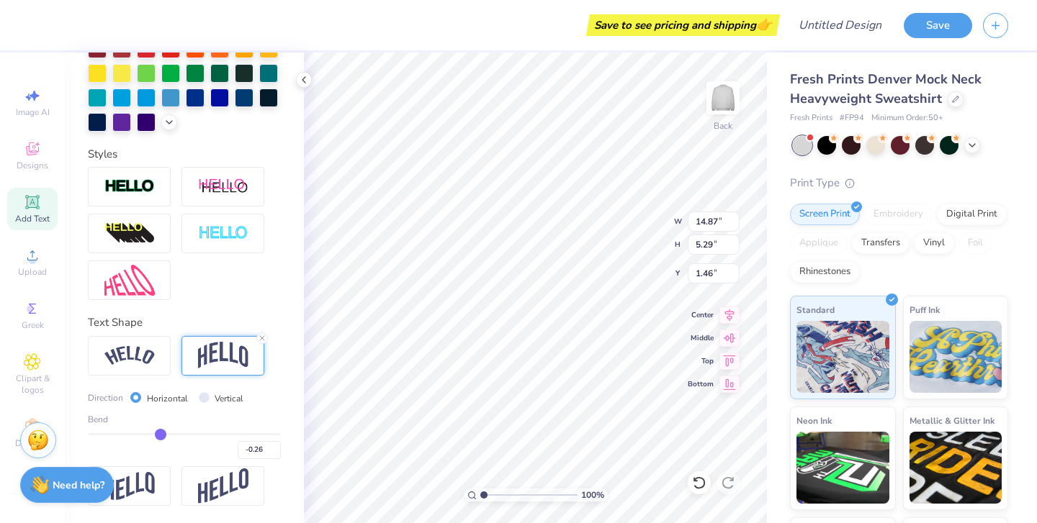
type input "-0.26"
click at [160, 434] on input "range" at bounding box center [184, 434] width 193 height 2
type input "3.75"
type input "2.23"
type input "-0.24"
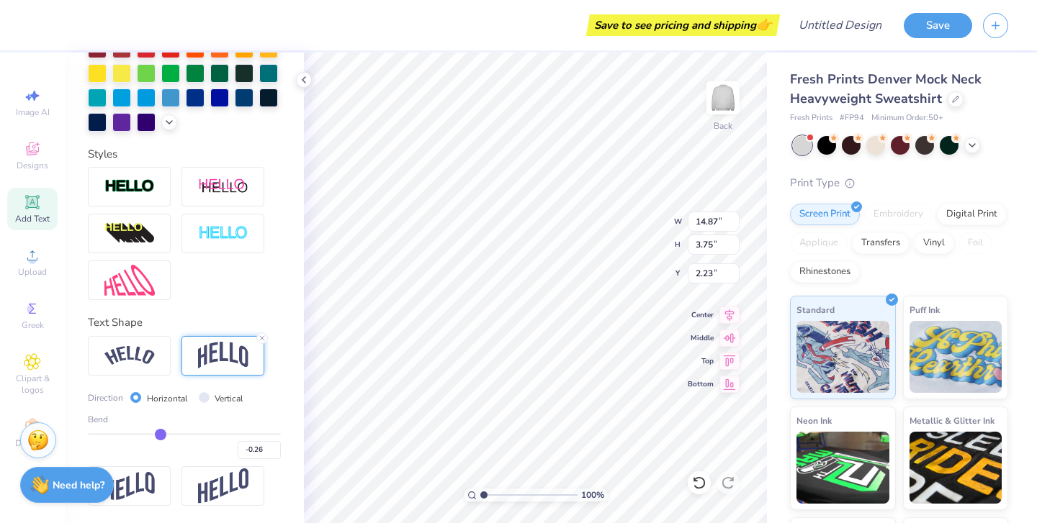
type input "-0.24"
type input "-0.22"
type input "-0.21"
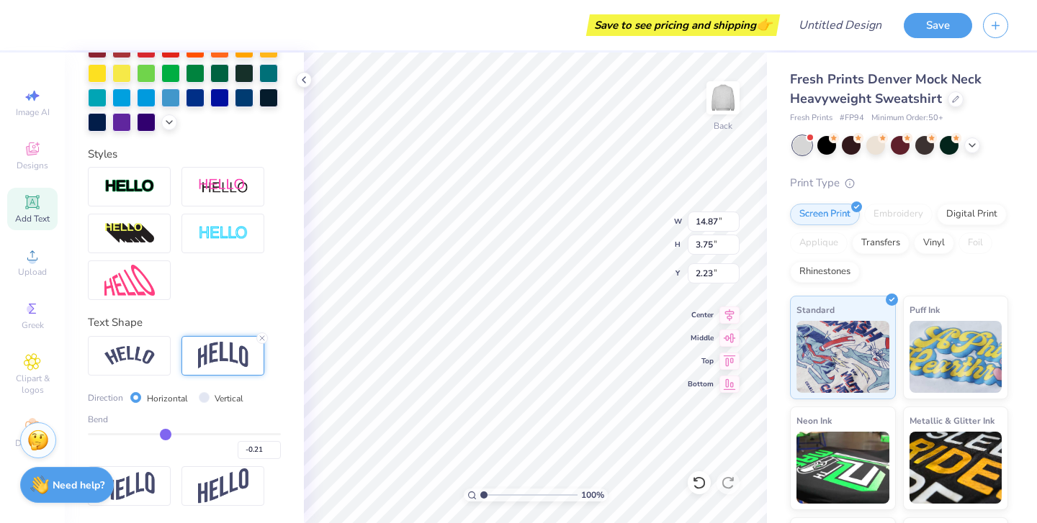
type input "-0.19"
type input "-0.16"
type input "-0.14"
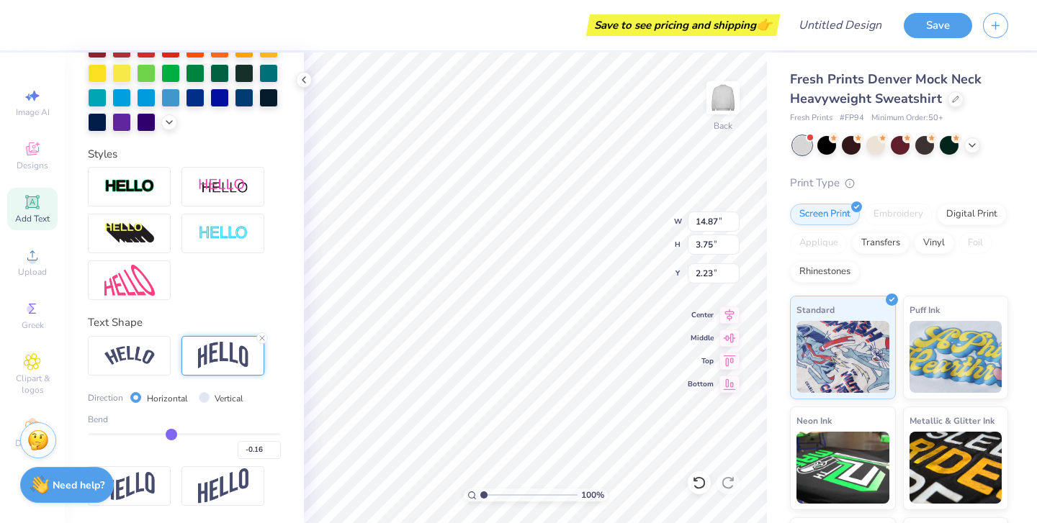
type input "-0.14"
type input "-0.11"
type input "-0.1"
type input "-0.10"
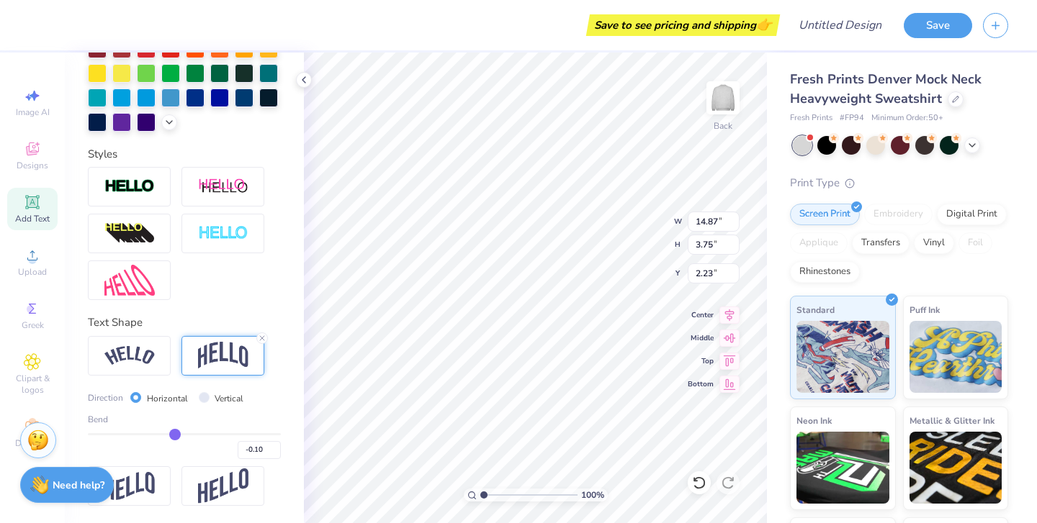
type input "-0.08"
type input "-0.07"
type input "-0.06"
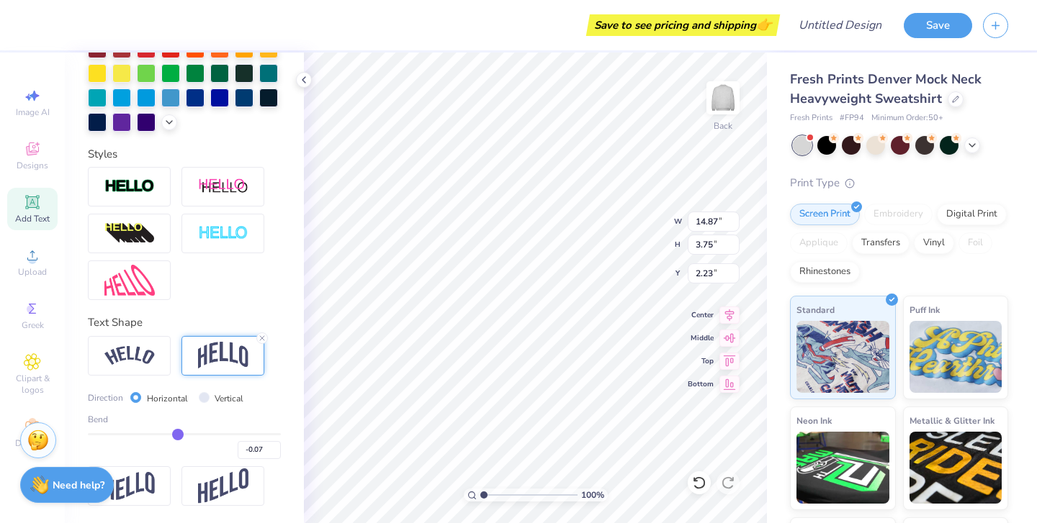
type input "-0.06"
type input "-0.04"
type input "-0.03"
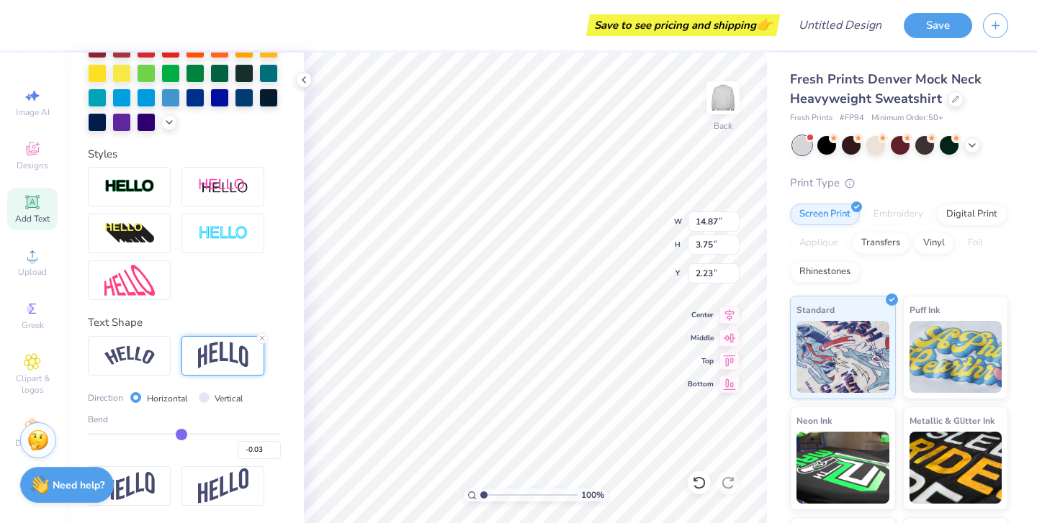
type input "-0.02"
type input "-0.01"
type input "0"
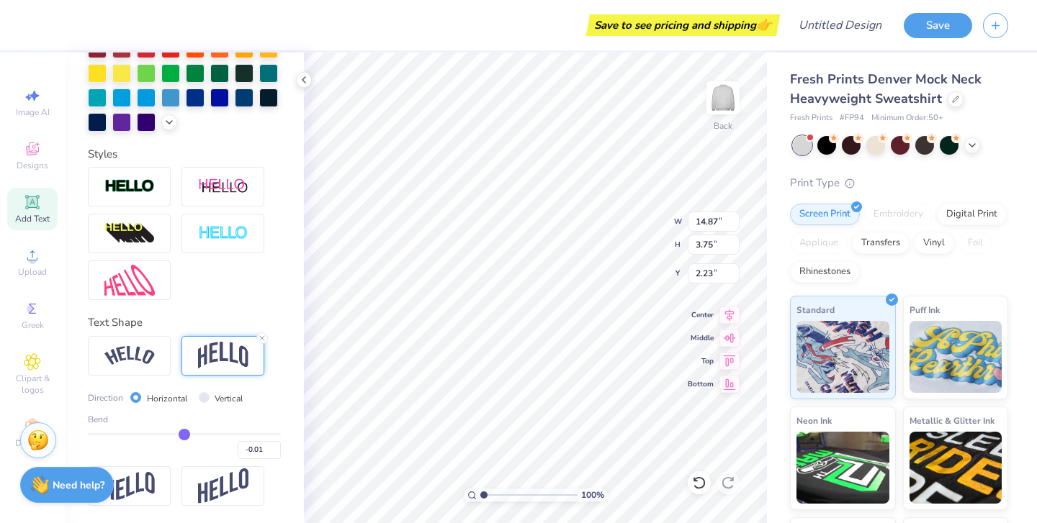
type input "0.00"
type input "0.01"
type input "0.02"
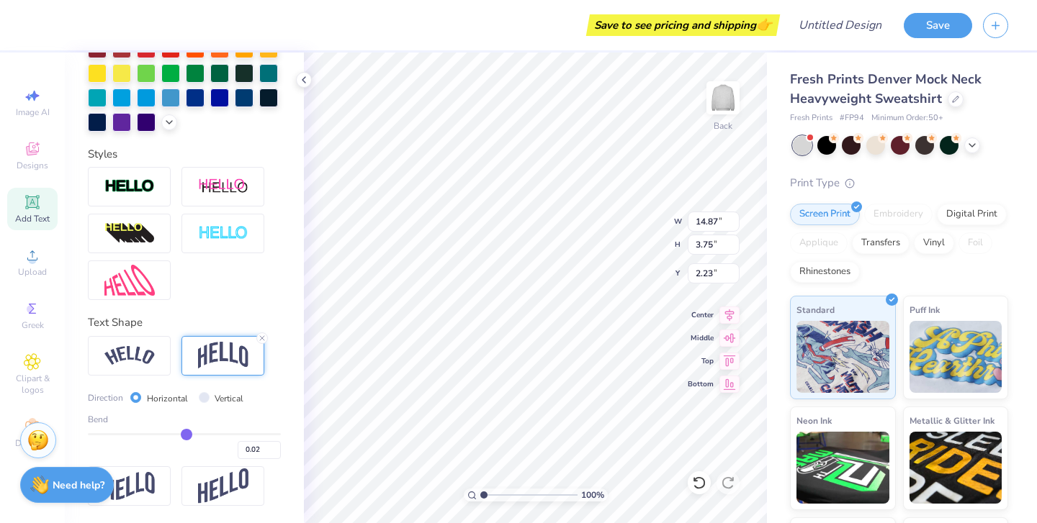
drag, startPoint x: 160, startPoint y: 434, endPoint x: 186, endPoint y: 434, distance: 25.9
type input "0.02"
click at [186, 434] on input "range" at bounding box center [184, 434] width 193 height 2
type input "2.33"
type input "2.94"
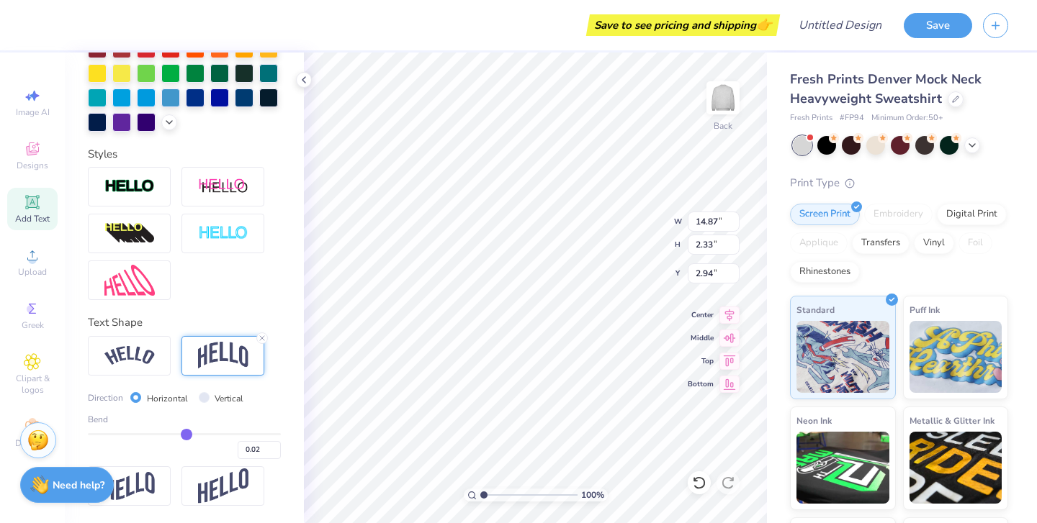
type input "0.03"
type input "0.04"
type input "0.06"
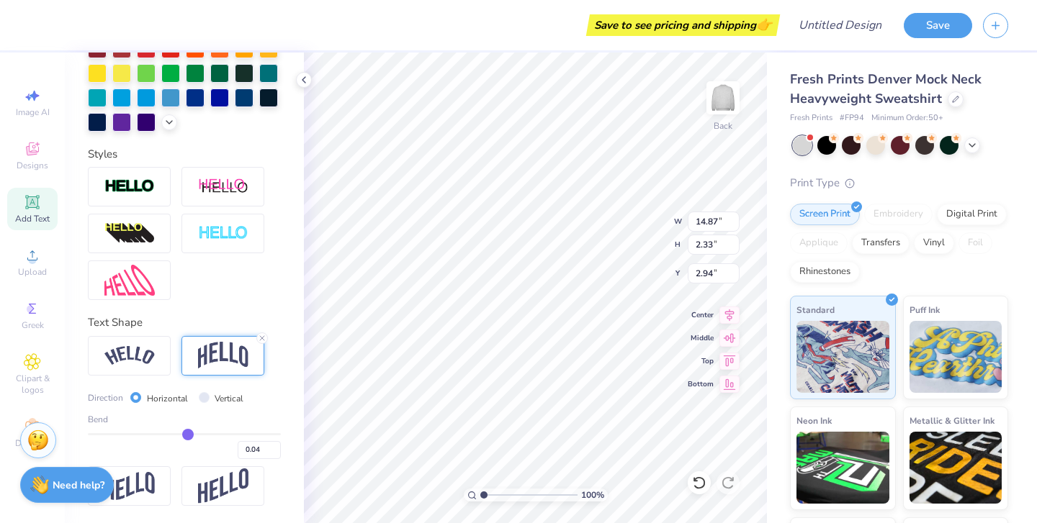
type input "0.06"
type input "0.08"
type input "0.1"
type input "0.10"
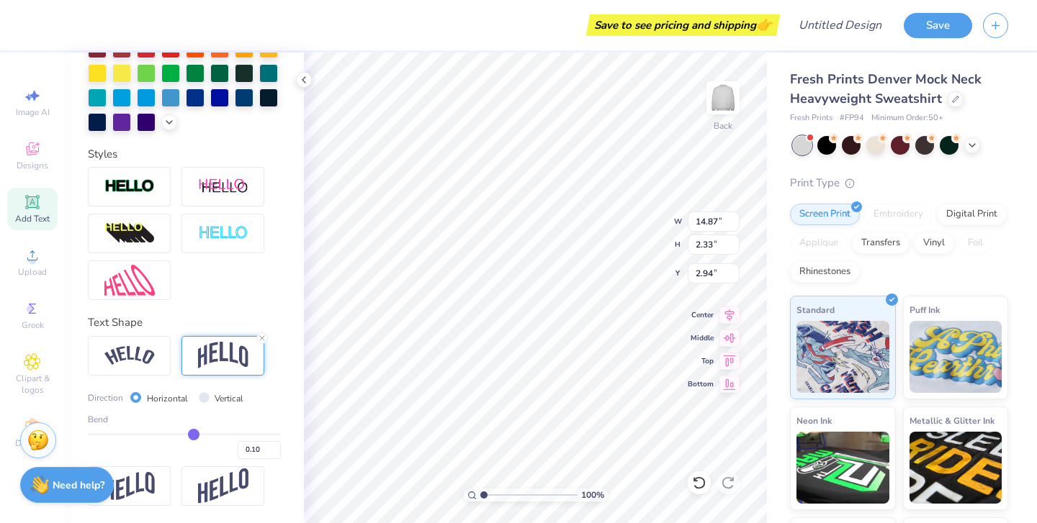
type input "0.11"
type input "0.13"
type input "0.14"
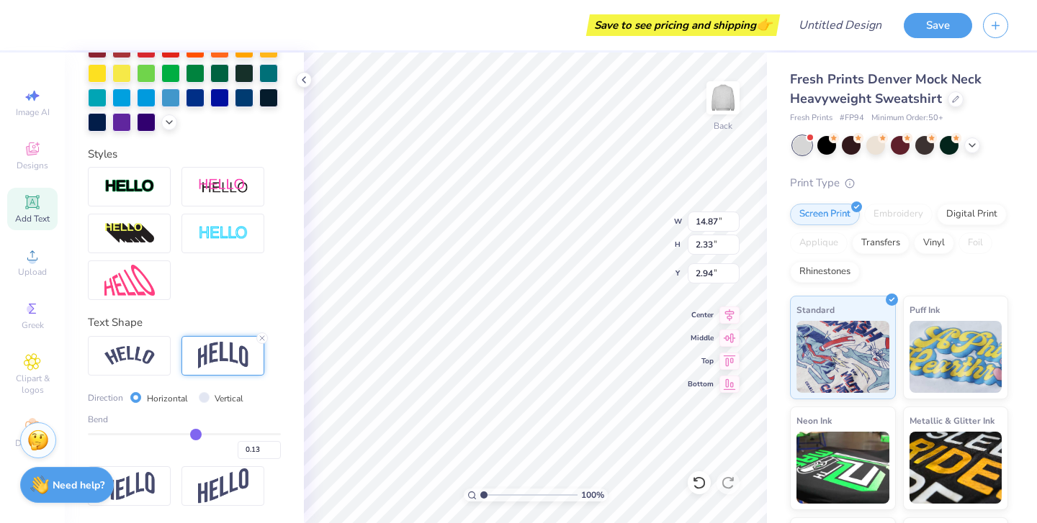
type input "0.14"
type input "0.15"
drag, startPoint x: 186, startPoint y: 434, endPoint x: 197, endPoint y: 435, distance: 11.5
type input "0.15"
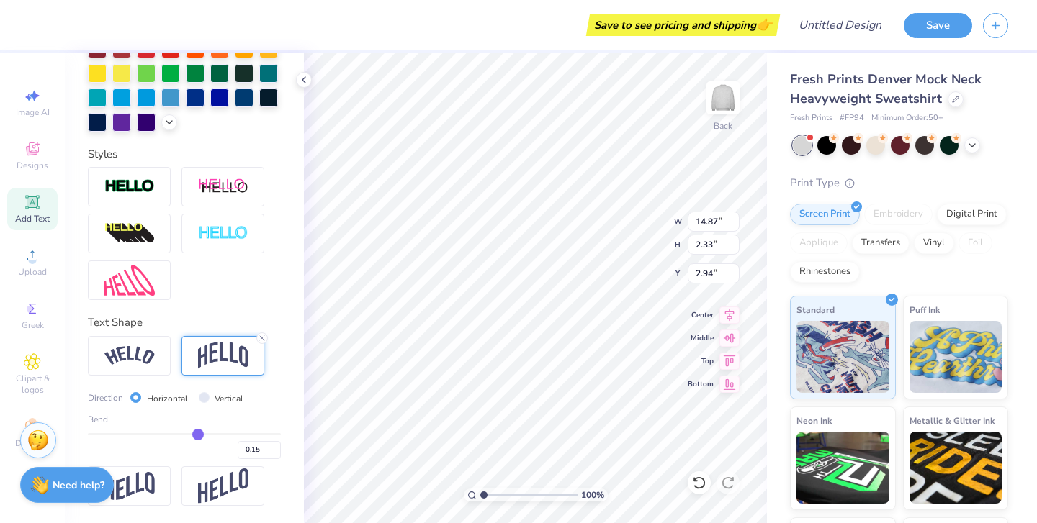
click at [197, 435] on input "range" at bounding box center [184, 434] width 193 height 2
type input "3.09"
type input "2.56"
type input "0.16"
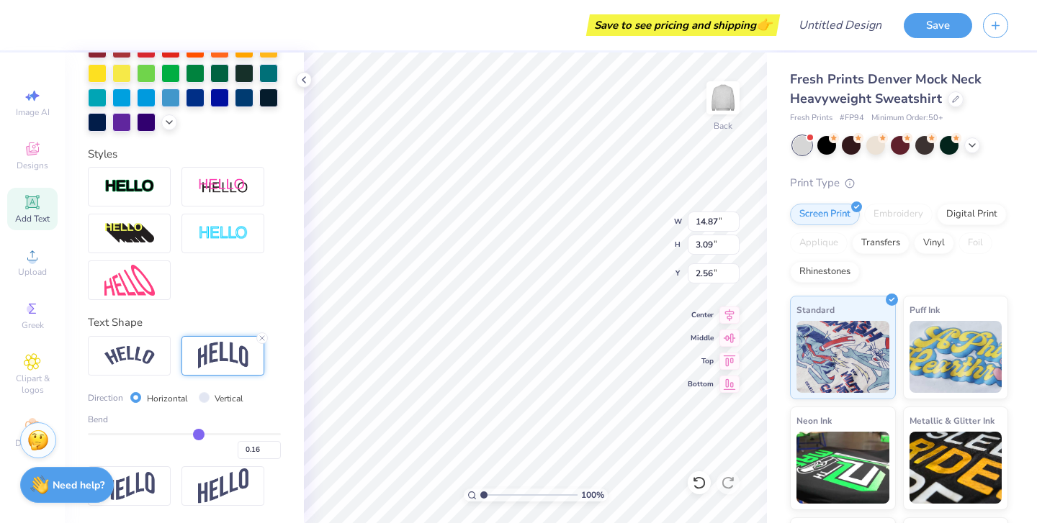
type input "0.17"
type input "0.18"
type input "0.19"
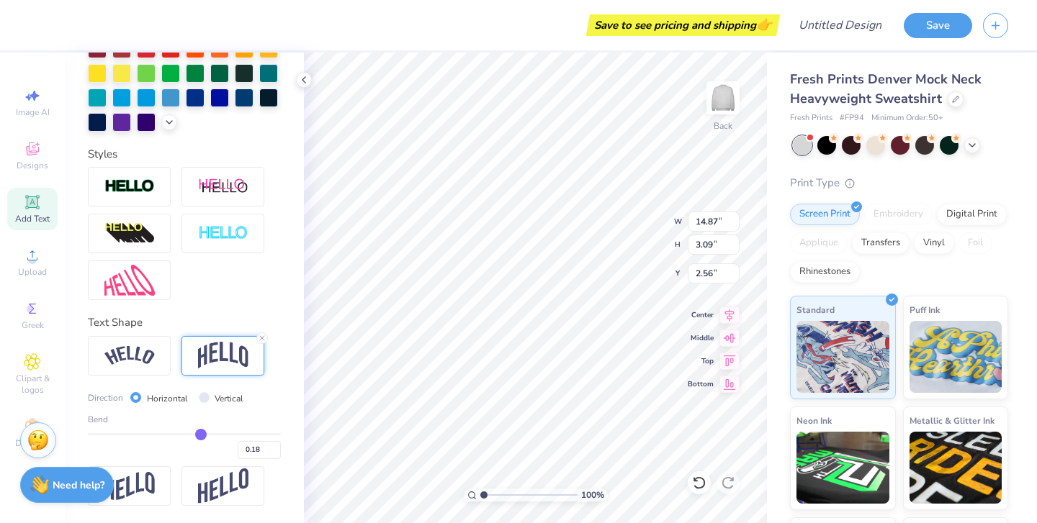
type input "0.19"
type input "0.2"
type input "0.20"
type input "0.21"
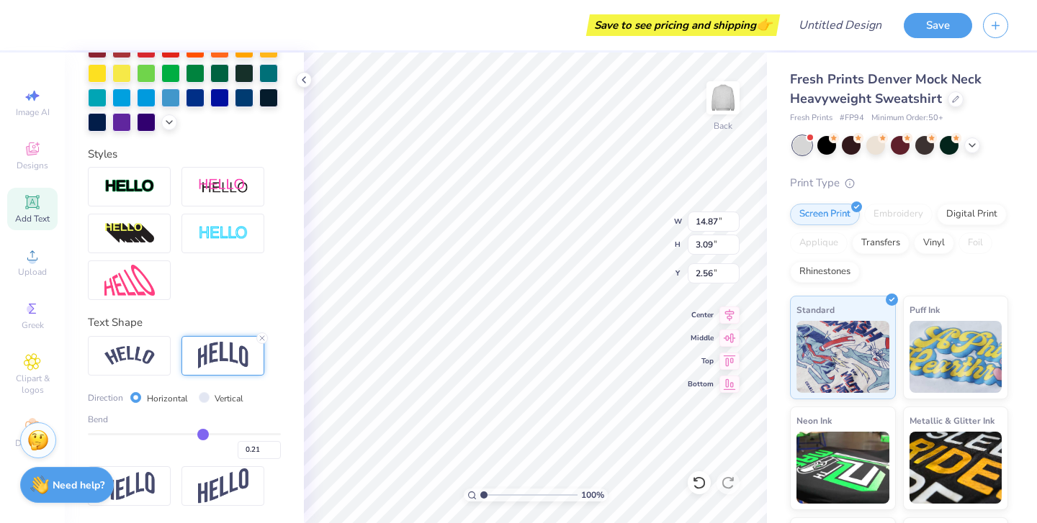
type input "0.22"
type input "0.23"
drag, startPoint x: 197, startPoint y: 435, endPoint x: 205, endPoint y: 435, distance: 7.9
click at [205, 435] on input "range" at bounding box center [184, 434] width 193 height 2
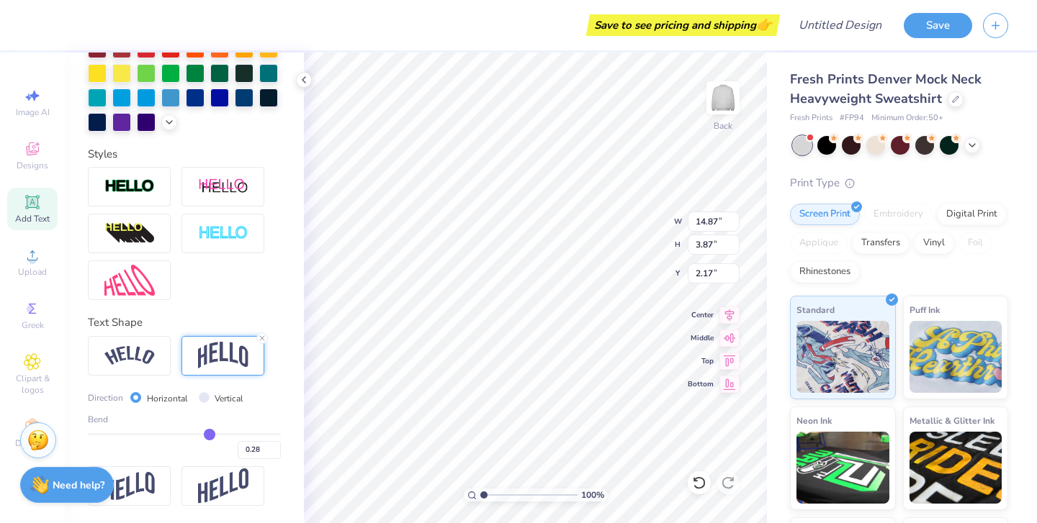
click at [209, 435] on input "range" at bounding box center [184, 434] width 193 height 2
click at [206, 434] on input "range" at bounding box center [184, 434] width 193 height 2
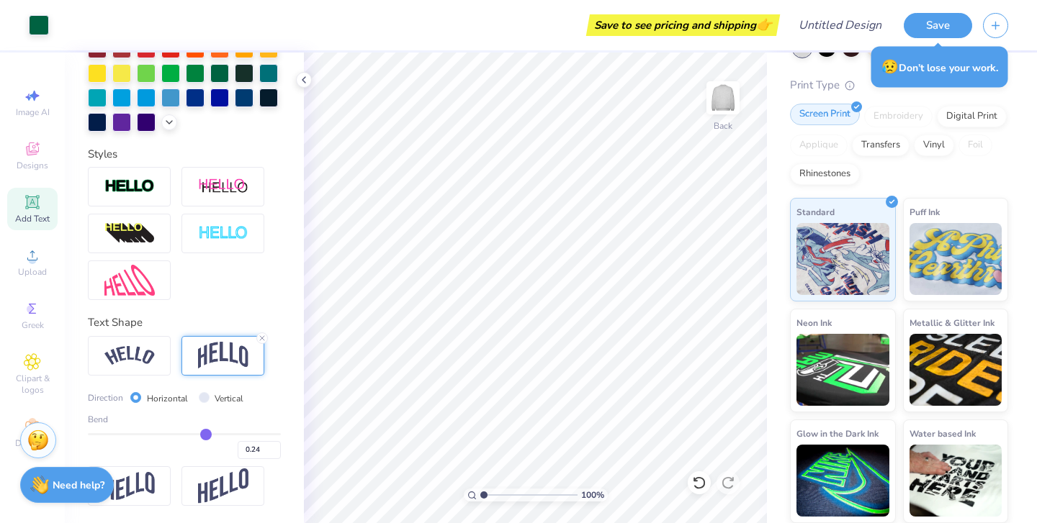
scroll to position [0, 0]
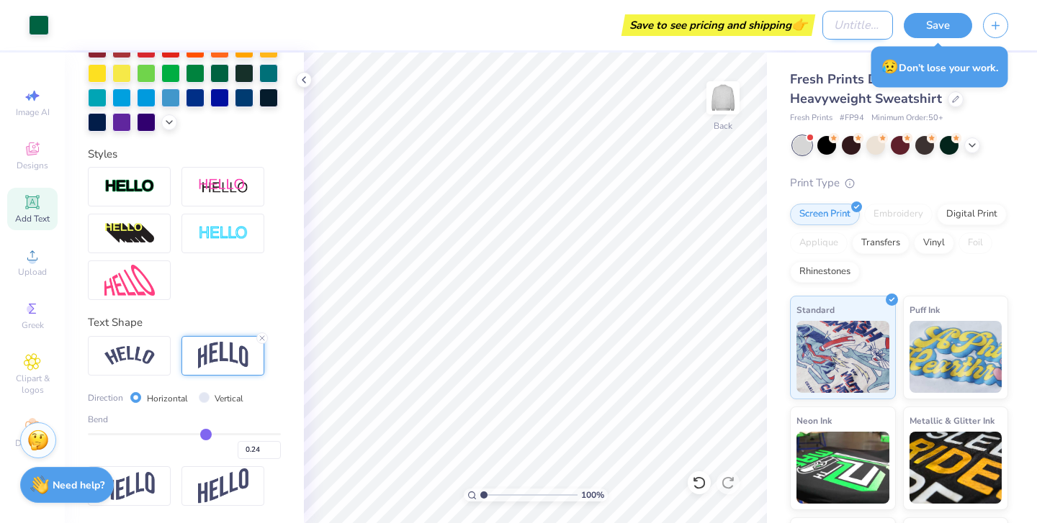
click at [852, 32] on input "Design Title" at bounding box center [857, 25] width 71 height 29
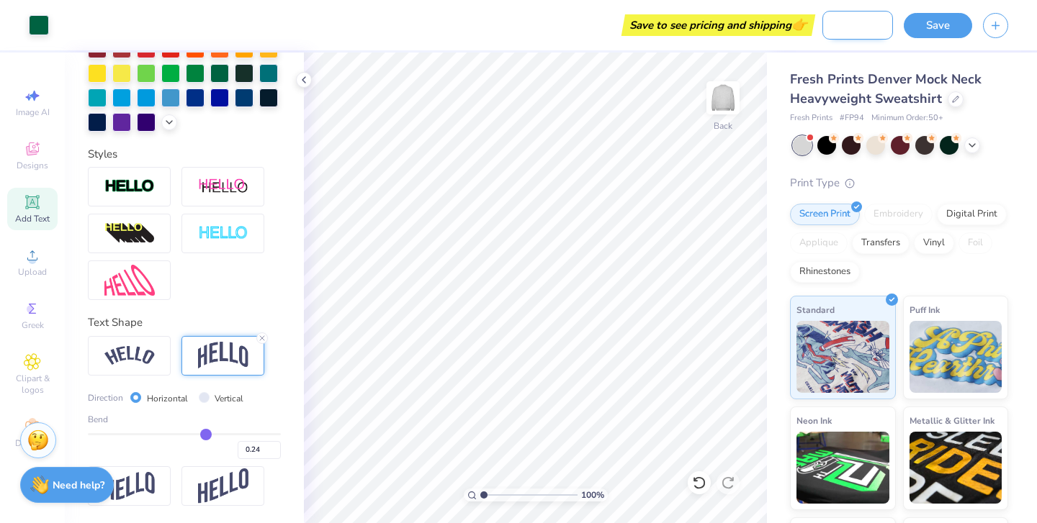
scroll to position [0, 69]
click at [961, 22] on button "Save" at bounding box center [937, 23] width 68 height 25
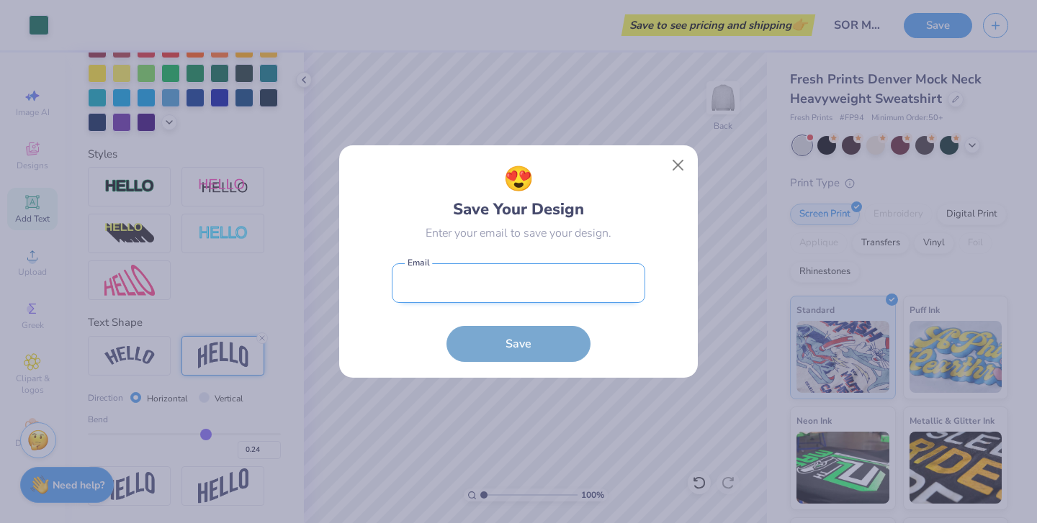
click at [518, 289] on input "email" at bounding box center [518, 283] width 253 height 40
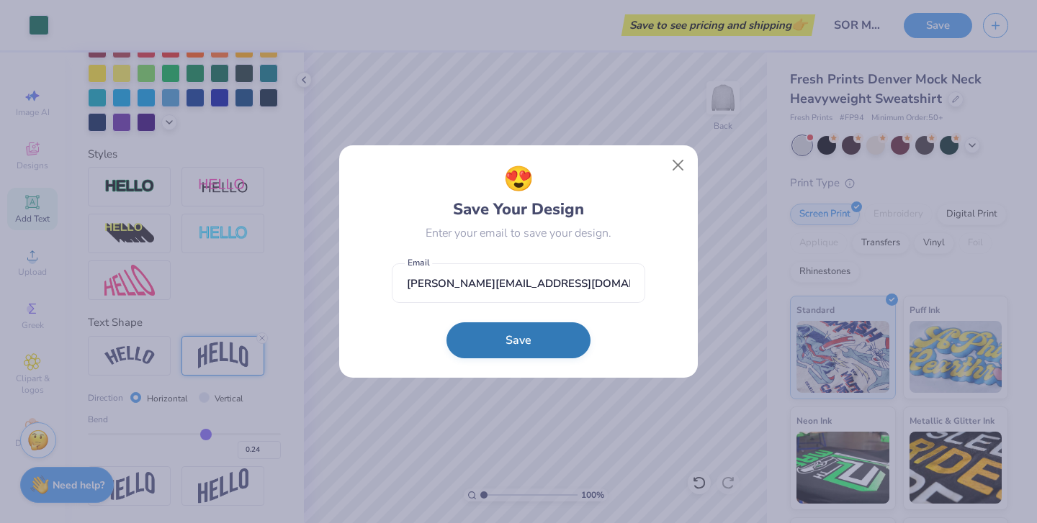
click at [529, 346] on button "Save" at bounding box center [518, 340] width 144 height 36
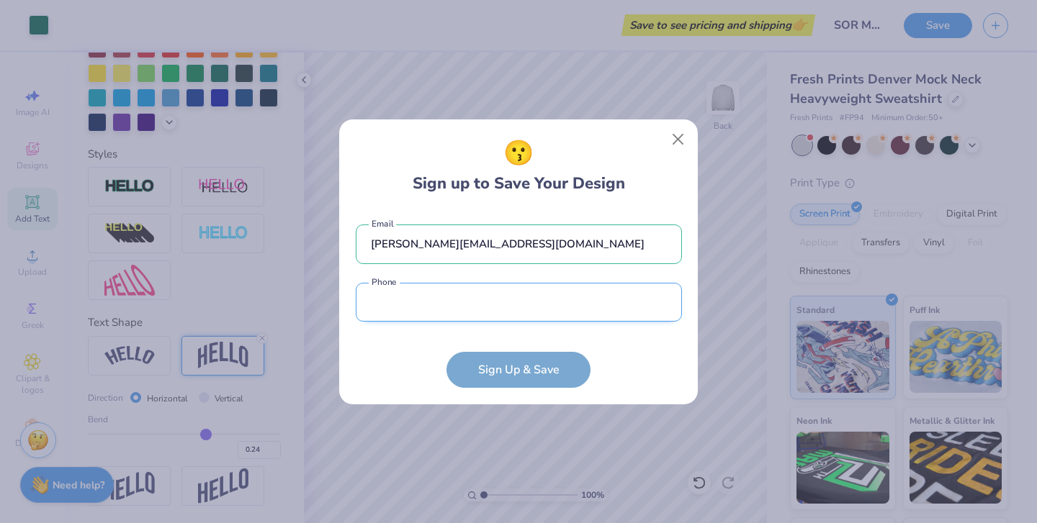
click at [489, 309] on input "tel" at bounding box center [519, 303] width 326 height 40
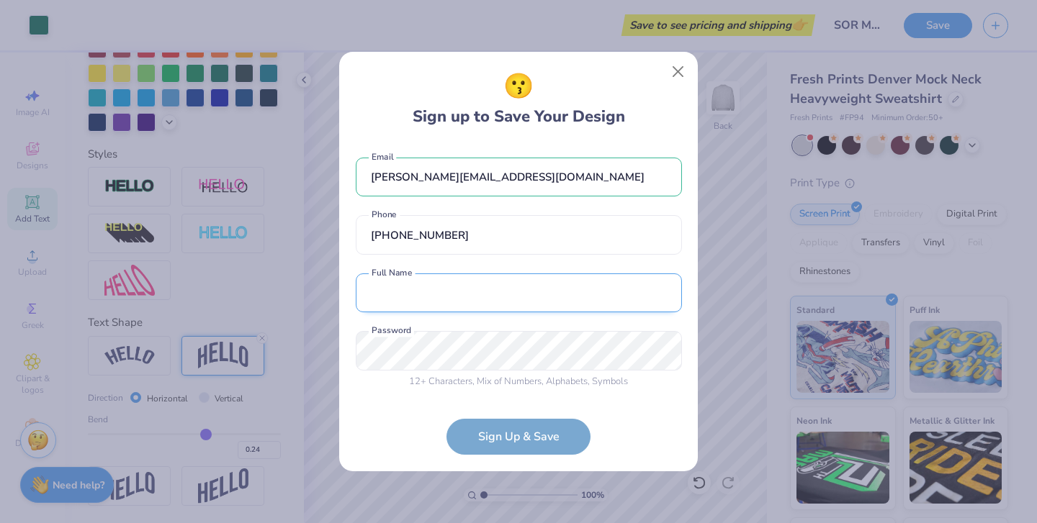
click at [495, 297] on input "text" at bounding box center [519, 294] width 326 height 40
click at [304, 356] on div "😗 Sign up to Save Your Design [PERSON_NAME][EMAIL_ADDRESS][DOMAIN_NAME] Email […" at bounding box center [518, 261] width 1037 height 523
click at [606, 410] on form "[PERSON_NAME][EMAIL_ADDRESS][DOMAIN_NAME] Email [PHONE_NUMBER] Phone [PERSON_NA…" at bounding box center [519, 299] width 326 height 312
click at [556, 433] on form "[PERSON_NAME][EMAIL_ADDRESS][DOMAIN_NAME] Email [PHONE_NUMBER] Phone [PERSON_NA…" at bounding box center [519, 299] width 326 height 312
click at [306, 350] on div "😗 Sign up to Save Your Design [PERSON_NAME][EMAIL_ADDRESS][DOMAIN_NAME] Email […" at bounding box center [518, 261] width 1037 height 523
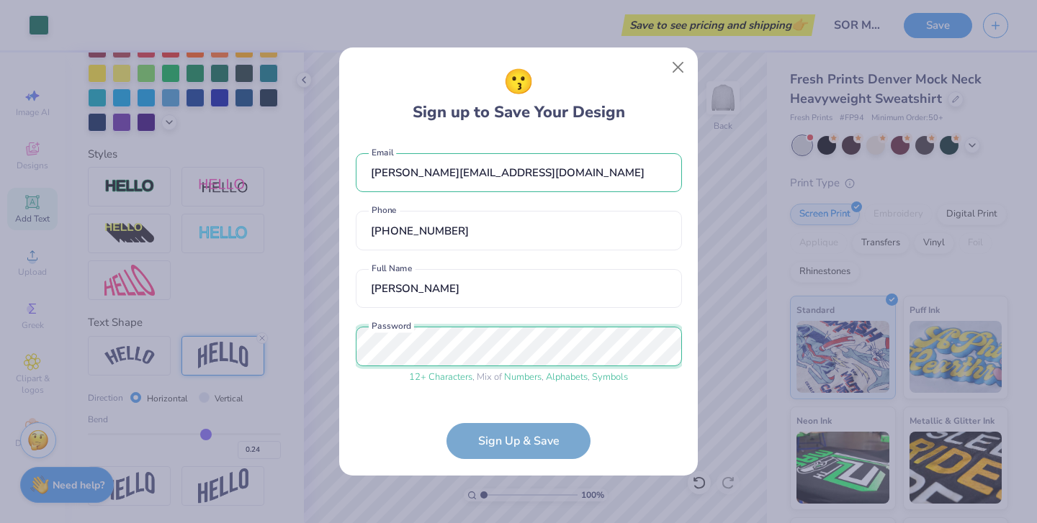
scroll to position [46, 0]
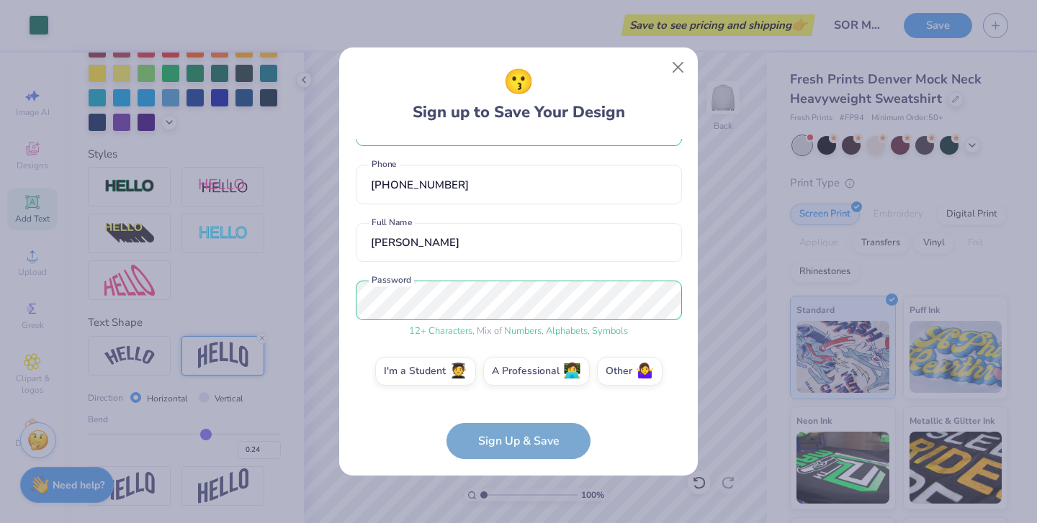
click at [525, 448] on form "[PERSON_NAME][EMAIL_ADDRESS][DOMAIN_NAME] Email [PHONE_NUMBER] Phone [PERSON_NA…" at bounding box center [519, 299] width 326 height 321
click at [493, 445] on form "[PERSON_NAME][EMAIL_ADDRESS][DOMAIN_NAME] Email [PHONE_NUMBER] Phone [PERSON_NA…" at bounding box center [519, 299] width 326 height 321
click at [577, 371] on span "👩‍💻" at bounding box center [572, 369] width 18 height 17
click at [523, 417] on input "A Professional 👩‍💻" at bounding box center [518, 421] width 9 height 9
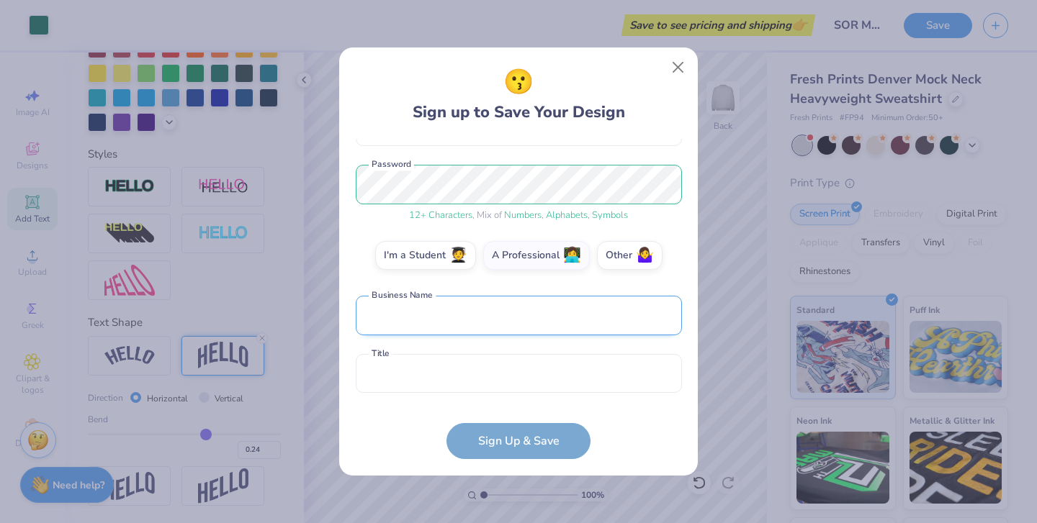
click at [516, 320] on input "text" at bounding box center [519, 316] width 326 height 40
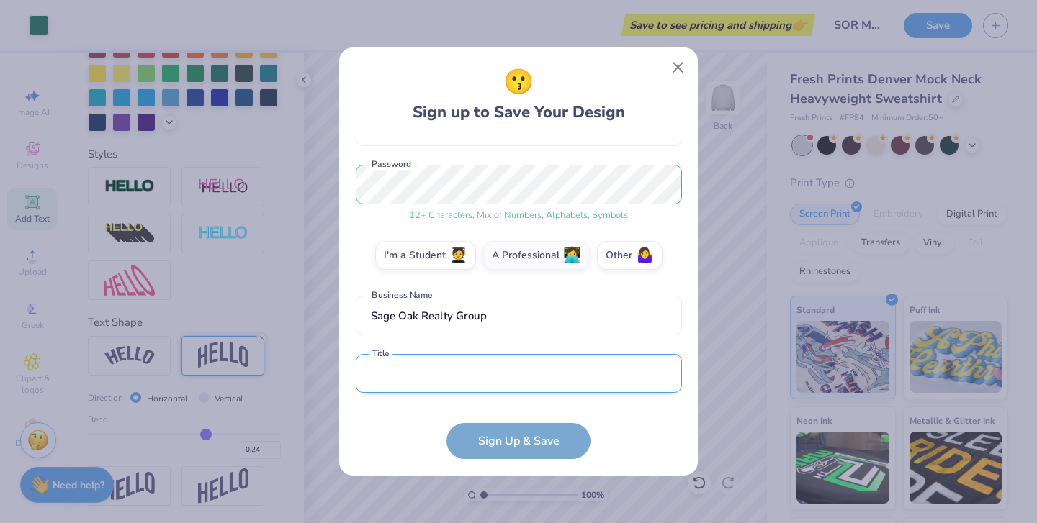
click at [512, 365] on input "text" at bounding box center [519, 374] width 326 height 40
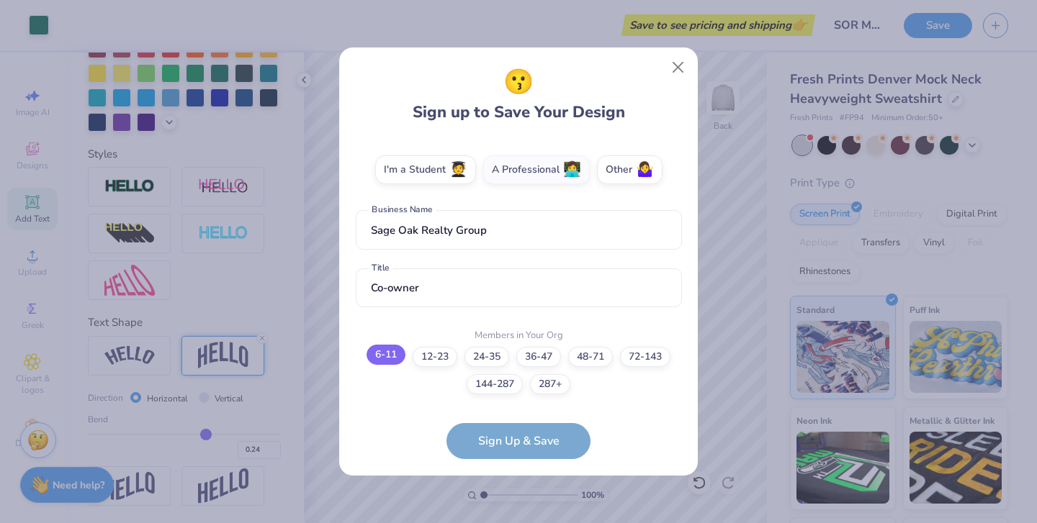
click at [385, 359] on label "6-11" at bounding box center [385, 355] width 39 height 20
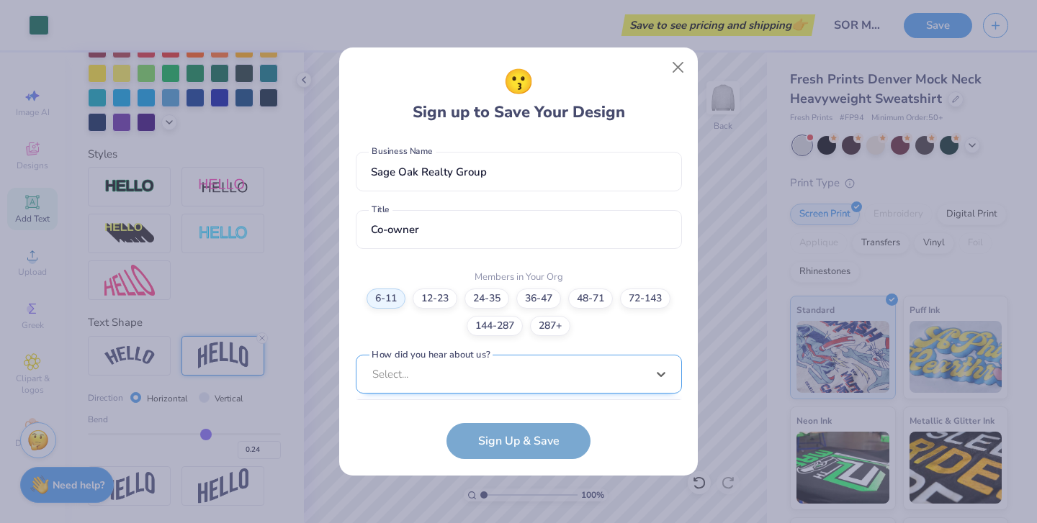
click at [556, 381] on div "option Word of Mouth focused, 8 of 15. 15 results available. Use Up and Down to…" at bounding box center [519, 486] width 326 height 263
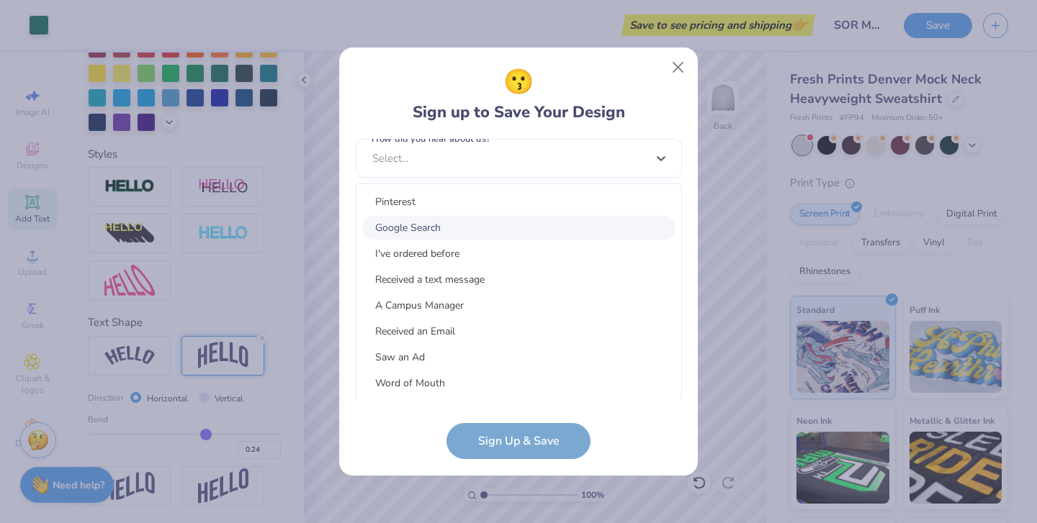
click at [510, 224] on div "Google Search" at bounding box center [518, 228] width 313 height 24
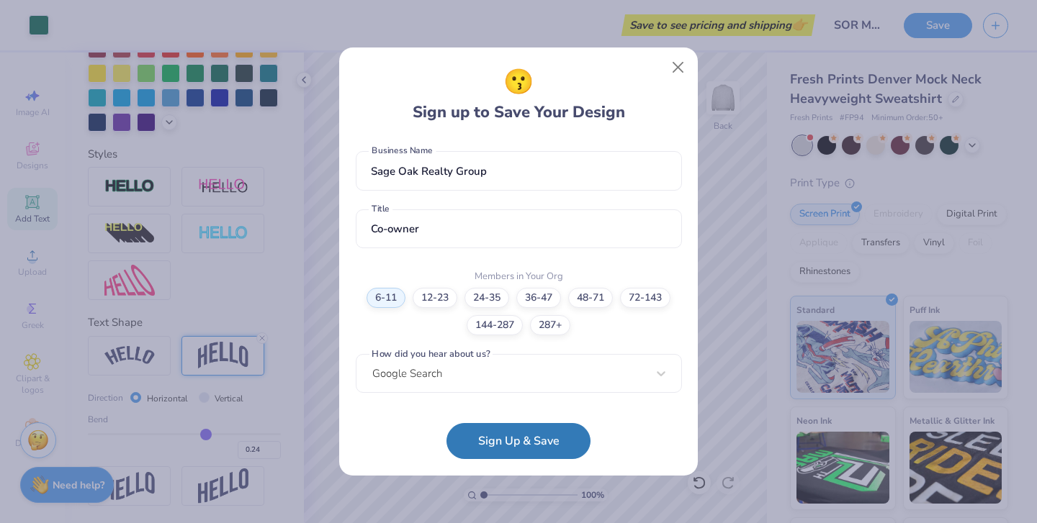
scroll to position [306, 0]
click at [541, 441] on button "Sign Up & Save" at bounding box center [518, 438] width 144 height 36
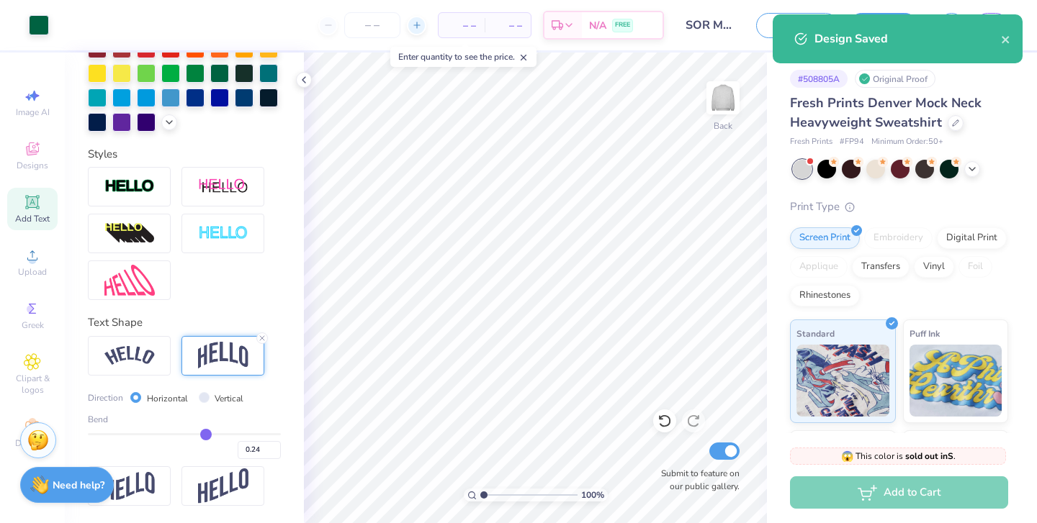
click at [412, 28] on icon at bounding box center [417, 25] width 10 height 10
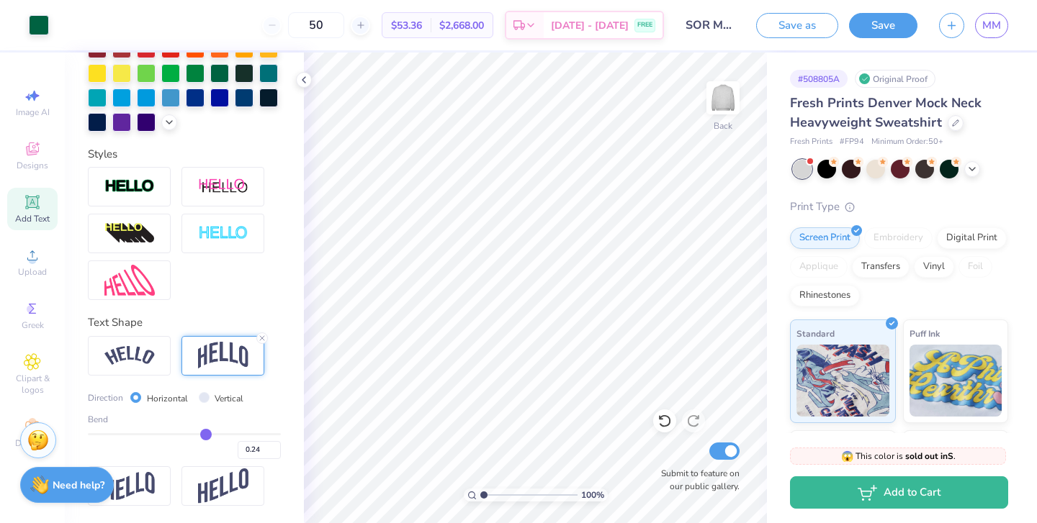
click at [271, 27] on div "50" at bounding box center [316, 25] width 108 height 26
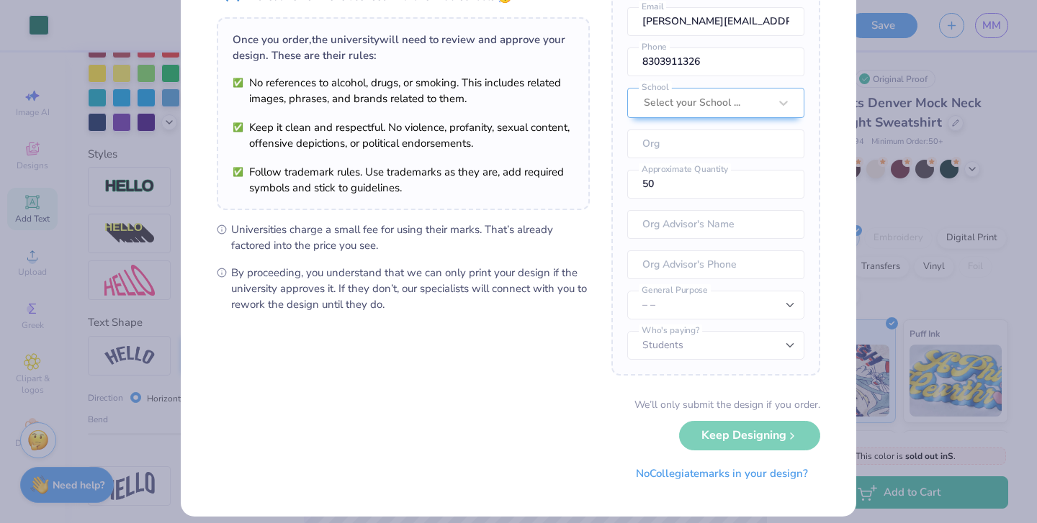
scroll to position [103, 0]
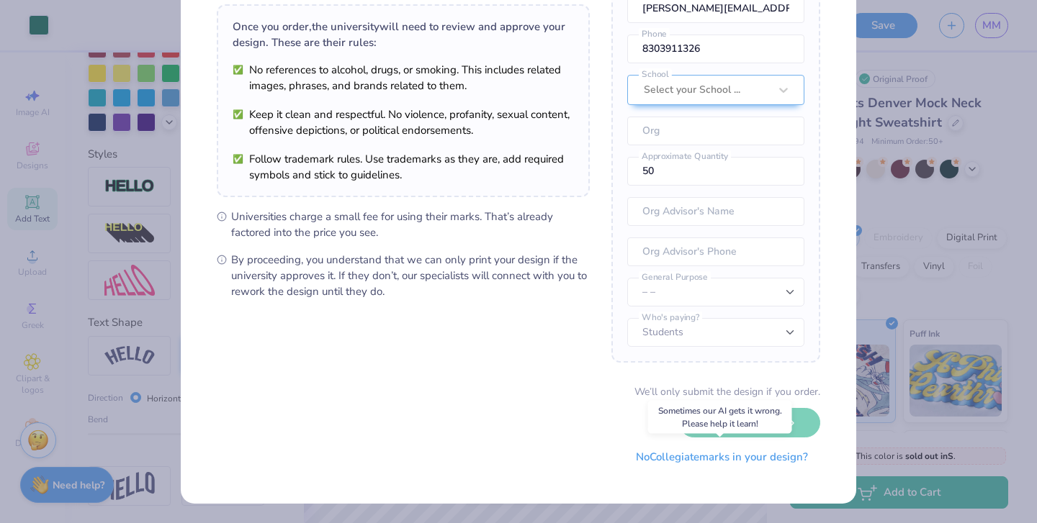
click at [672, 458] on button "No Collegiate marks in your design?" at bounding box center [721, 458] width 197 height 30
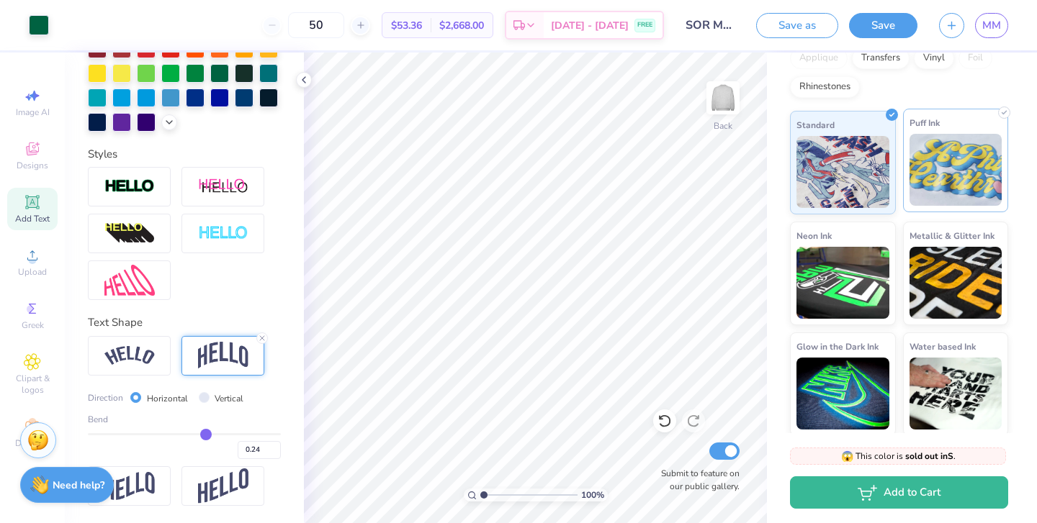
scroll to position [212, 0]
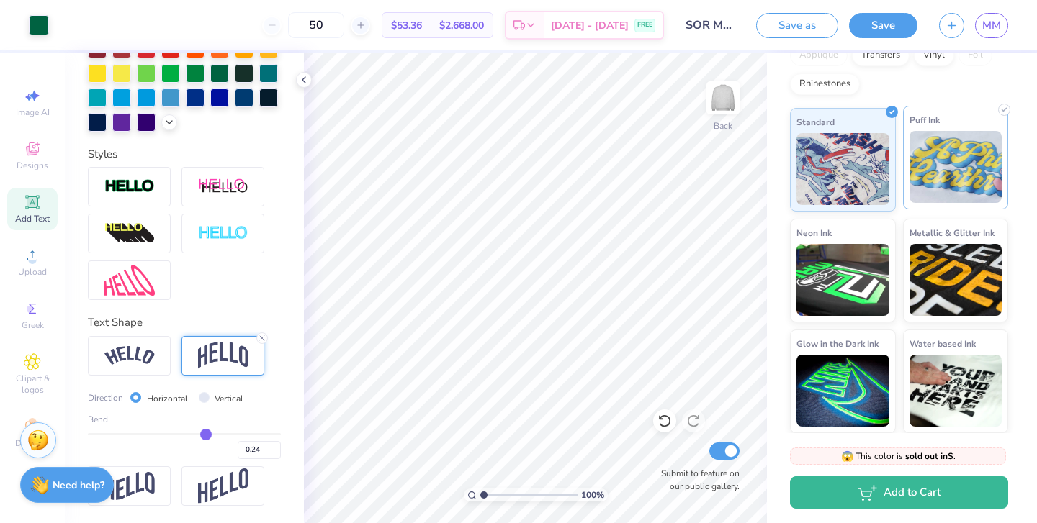
click at [944, 186] on img at bounding box center [955, 167] width 93 height 72
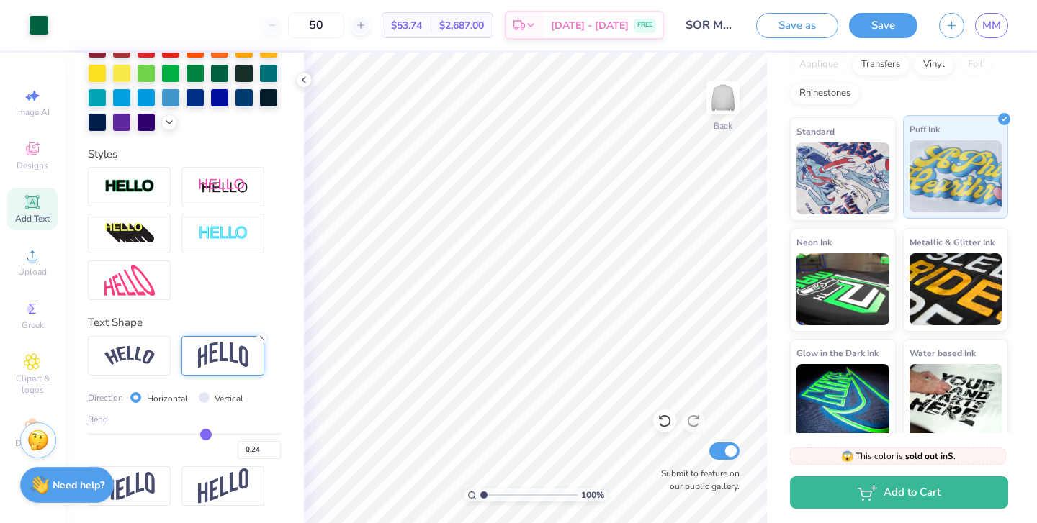
scroll to position [198, 0]
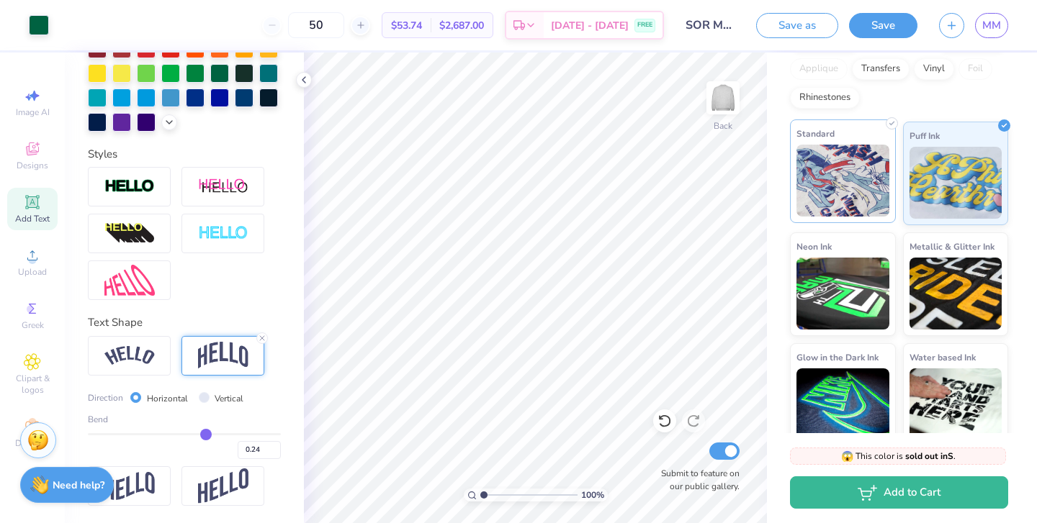
click at [852, 198] on img at bounding box center [842, 181] width 93 height 72
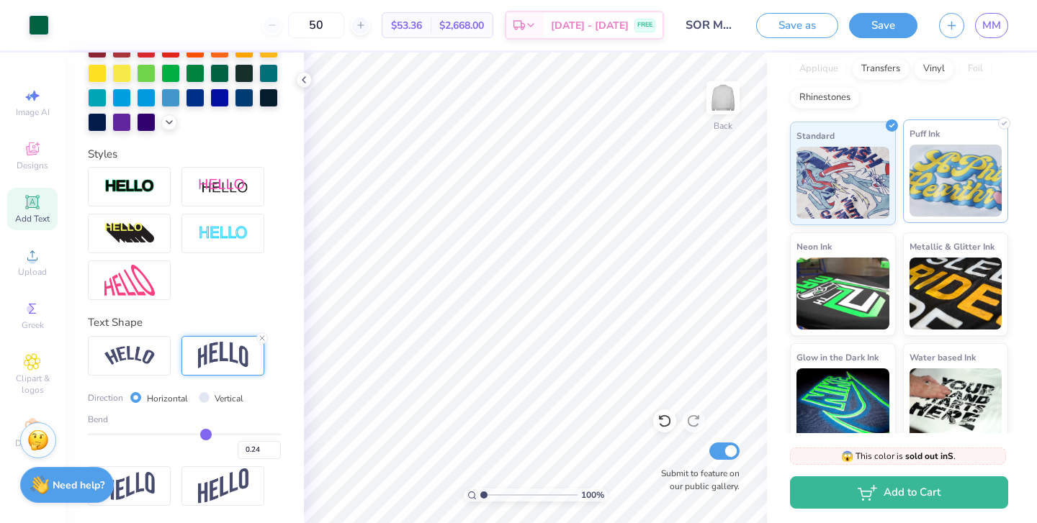
click at [934, 181] on img at bounding box center [955, 181] width 93 height 72
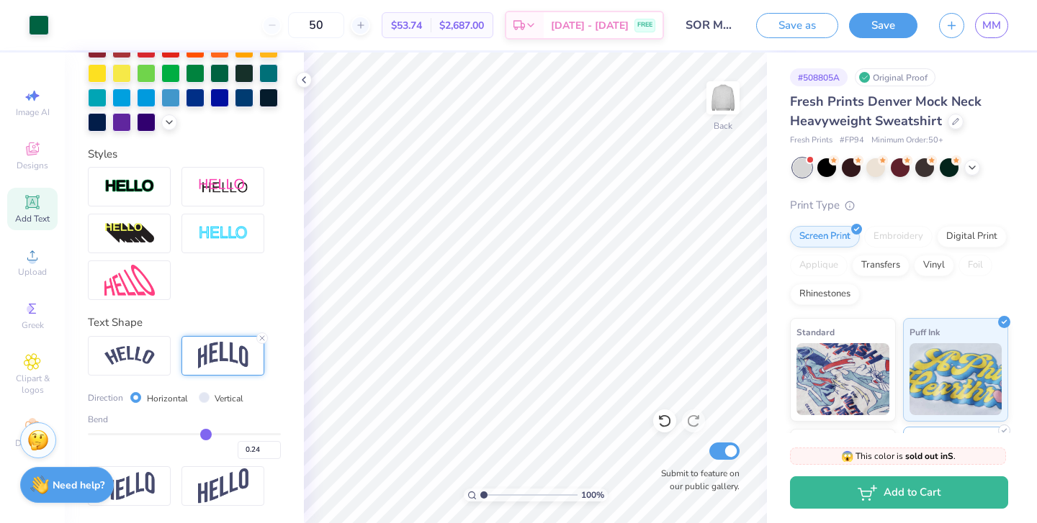
scroll to position [0, 0]
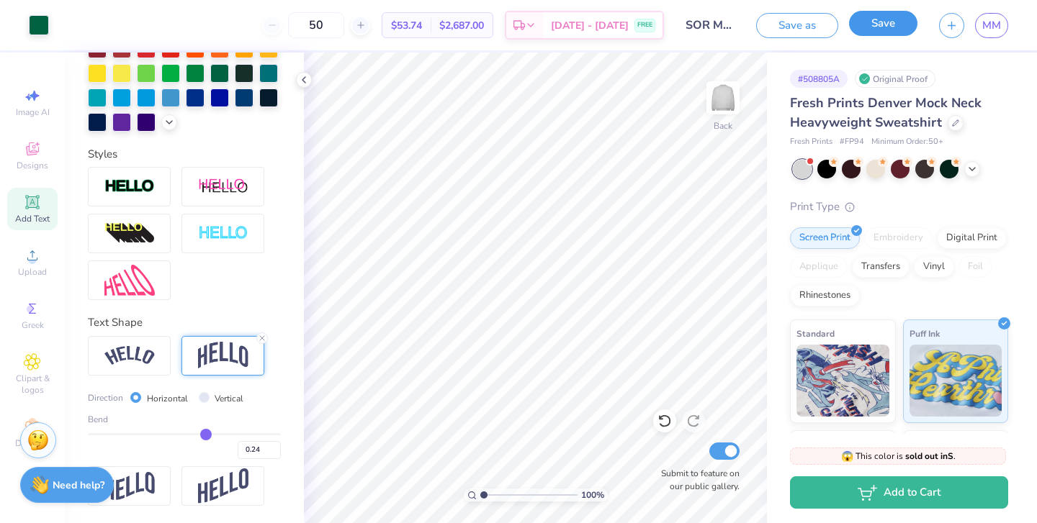
click at [886, 27] on button "Save" at bounding box center [883, 23] width 68 height 25
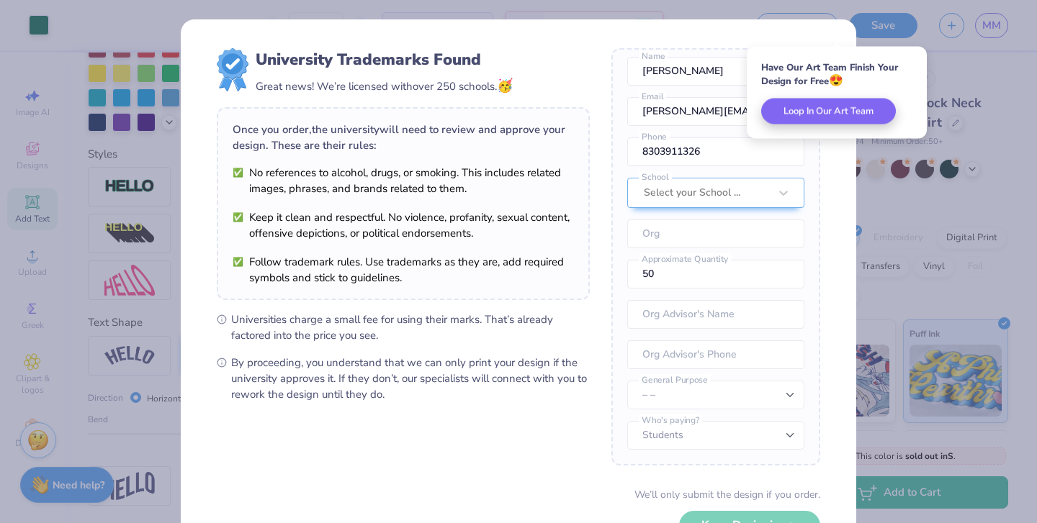
scroll to position [103, 0]
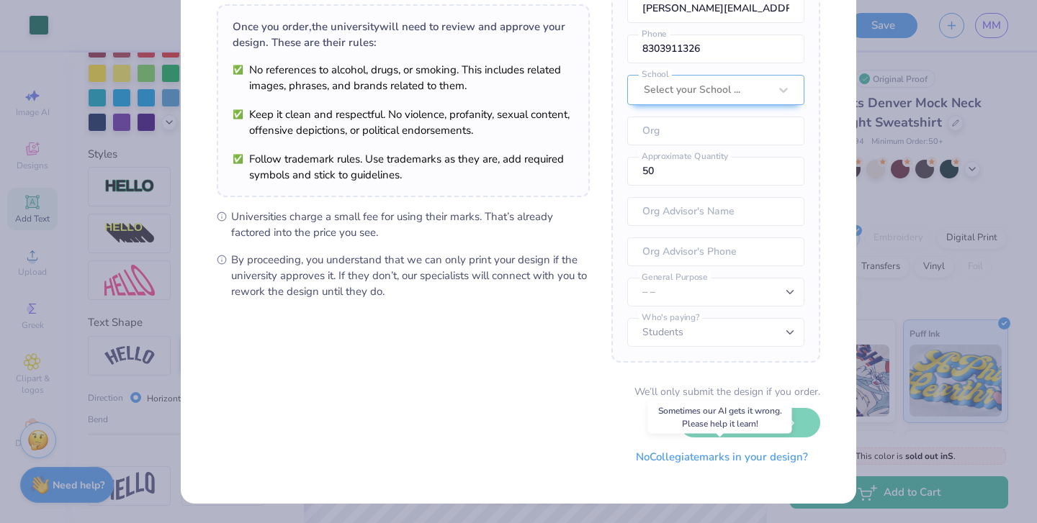
click at [713, 457] on button "No Collegiate marks in your design?" at bounding box center [721, 458] width 197 height 30
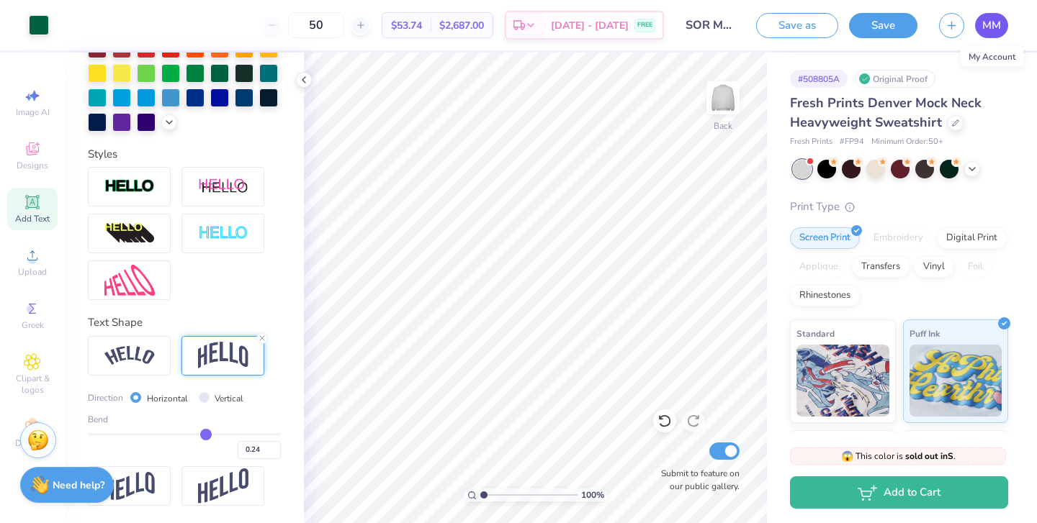
click at [993, 25] on span "MM" at bounding box center [991, 25] width 19 height 17
